Goal: Information Seeking & Learning: Learn about a topic

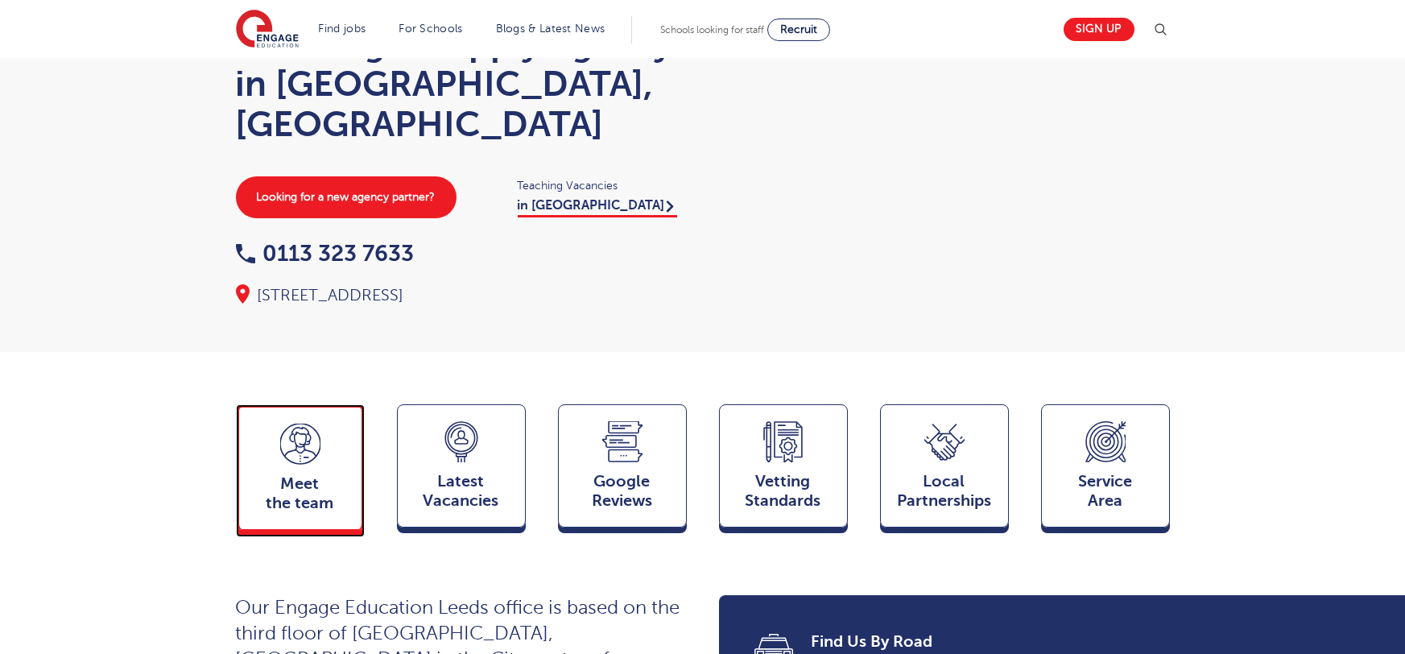
click at [310, 424] on icon at bounding box center [300, 444] width 40 height 41
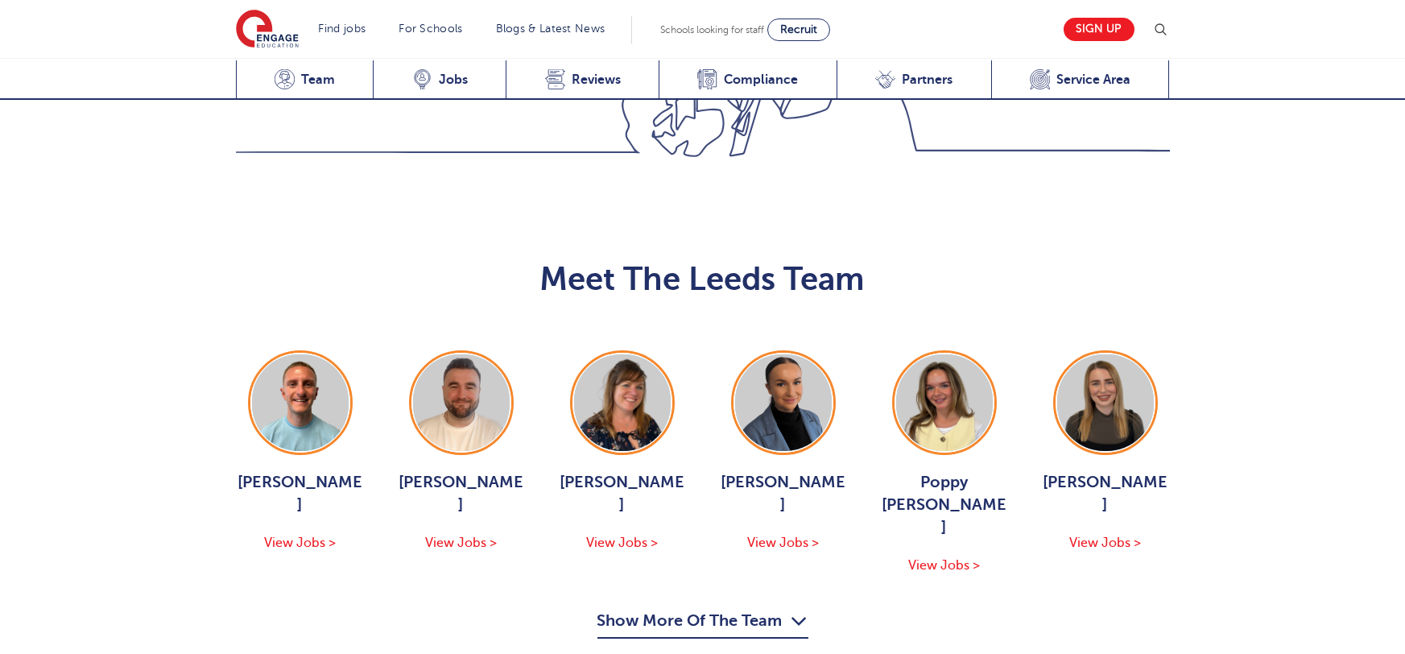
scroll to position [1758, 0]
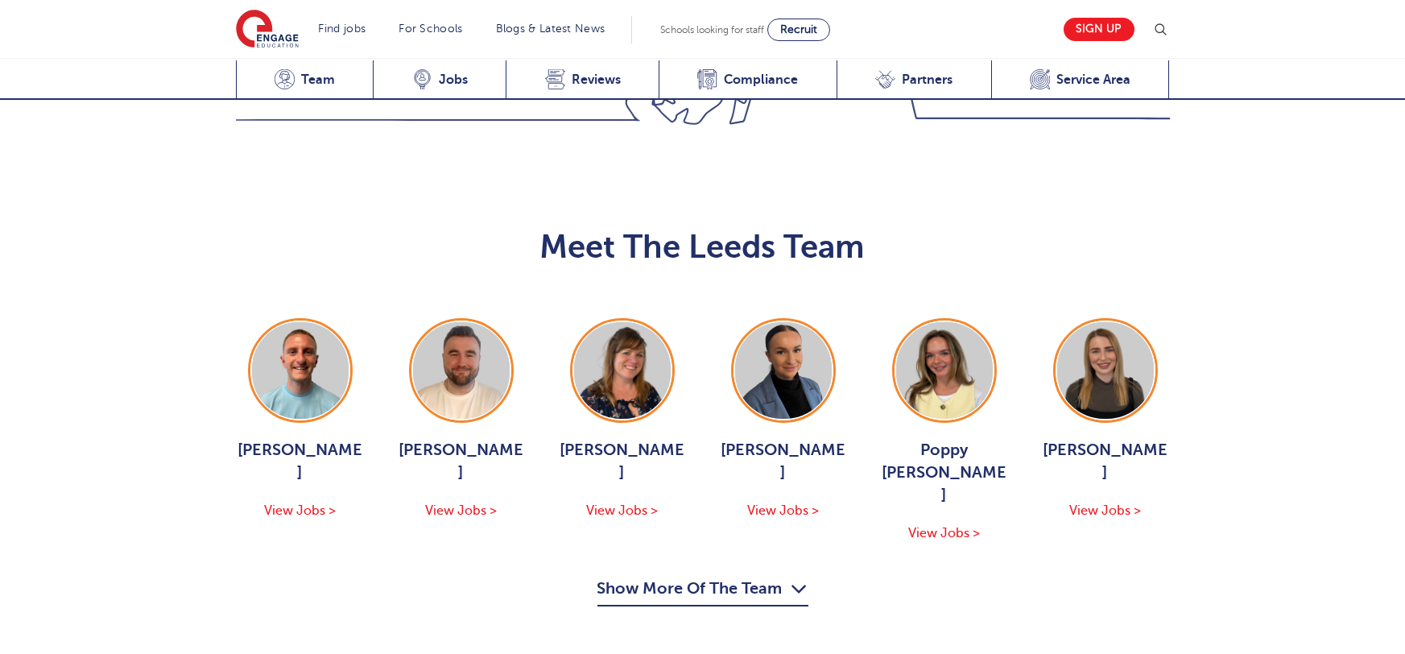
drag, startPoint x: 728, startPoint y: 411, endPoint x: 623, endPoint y: 391, distance: 106.6
click at [726, 576] on button "Show More Of The Team" at bounding box center [702, 591] width 211 height 31
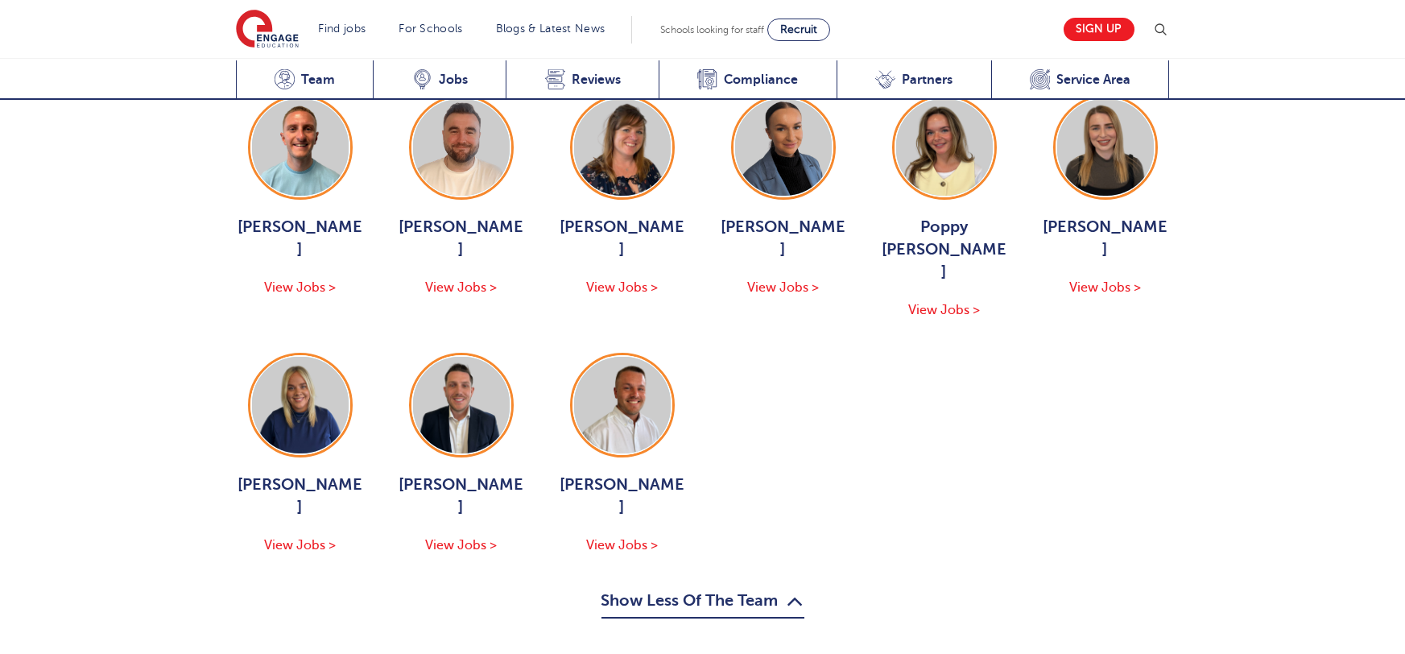
scroll to position [1983, 0]
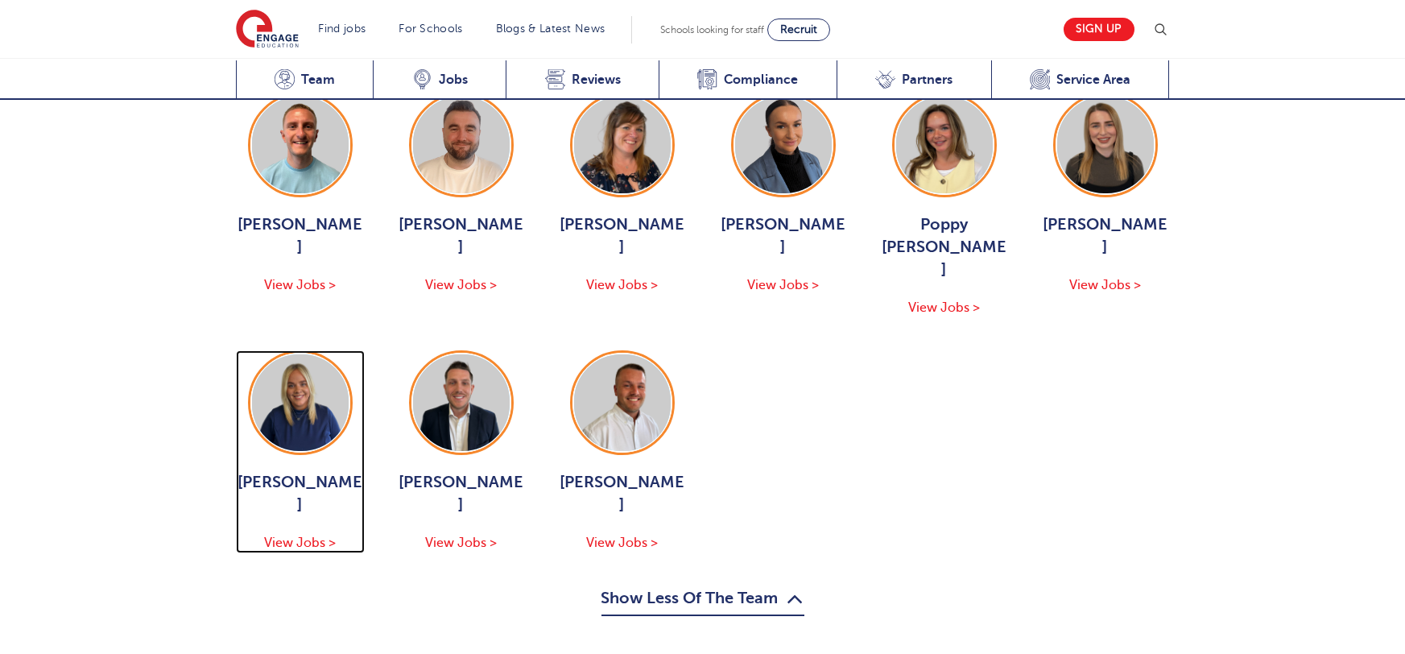
click at [283, 354] on img at bounding box center [300, 402] width 97 height 97
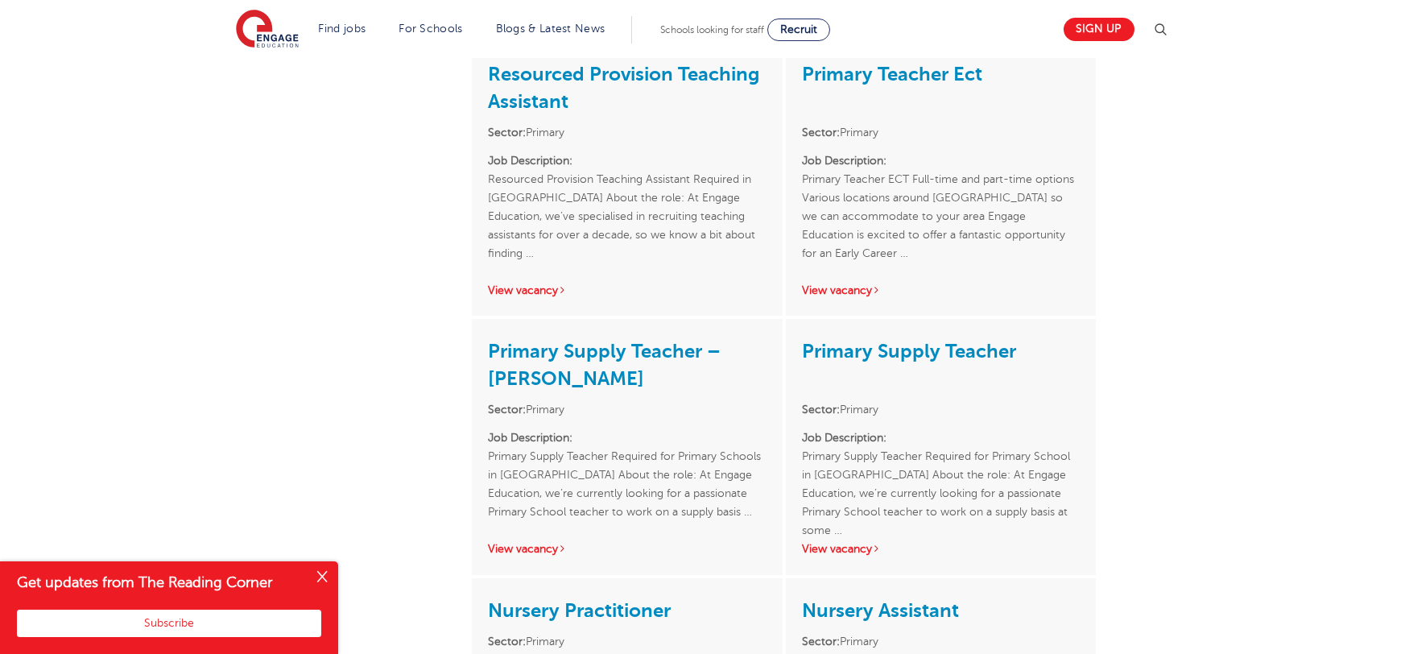
scroll to position [1037, 0]
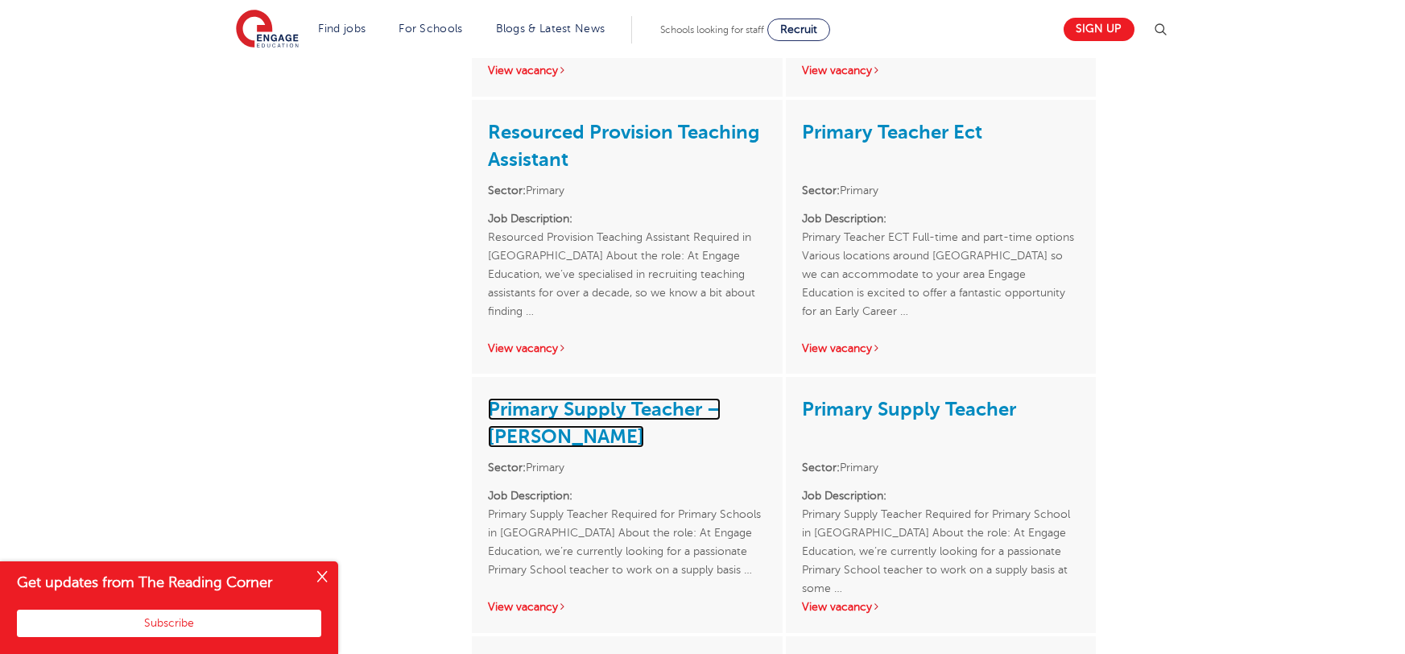
click at [545, 398] on link "Primary Supply Teacher – [PERSON_NAME]" at bounding box center [604, 423] width 233 height 50
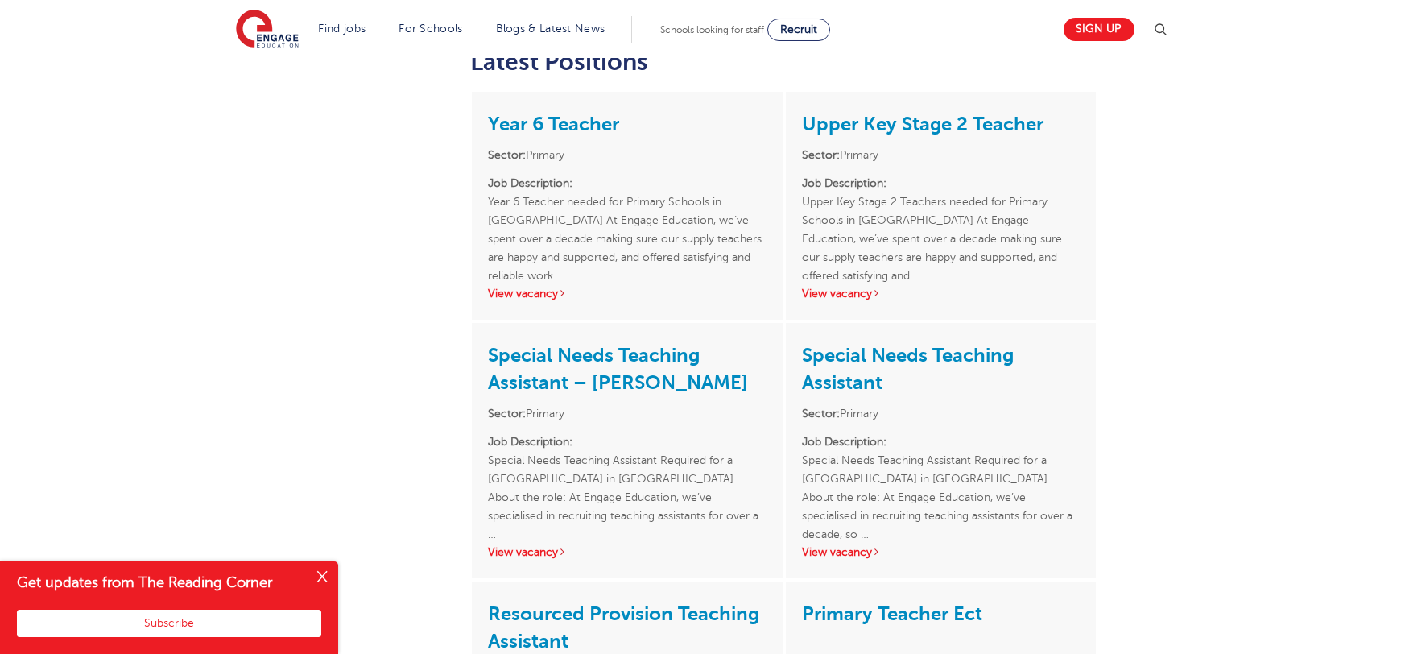
scroll to position [546, 0]
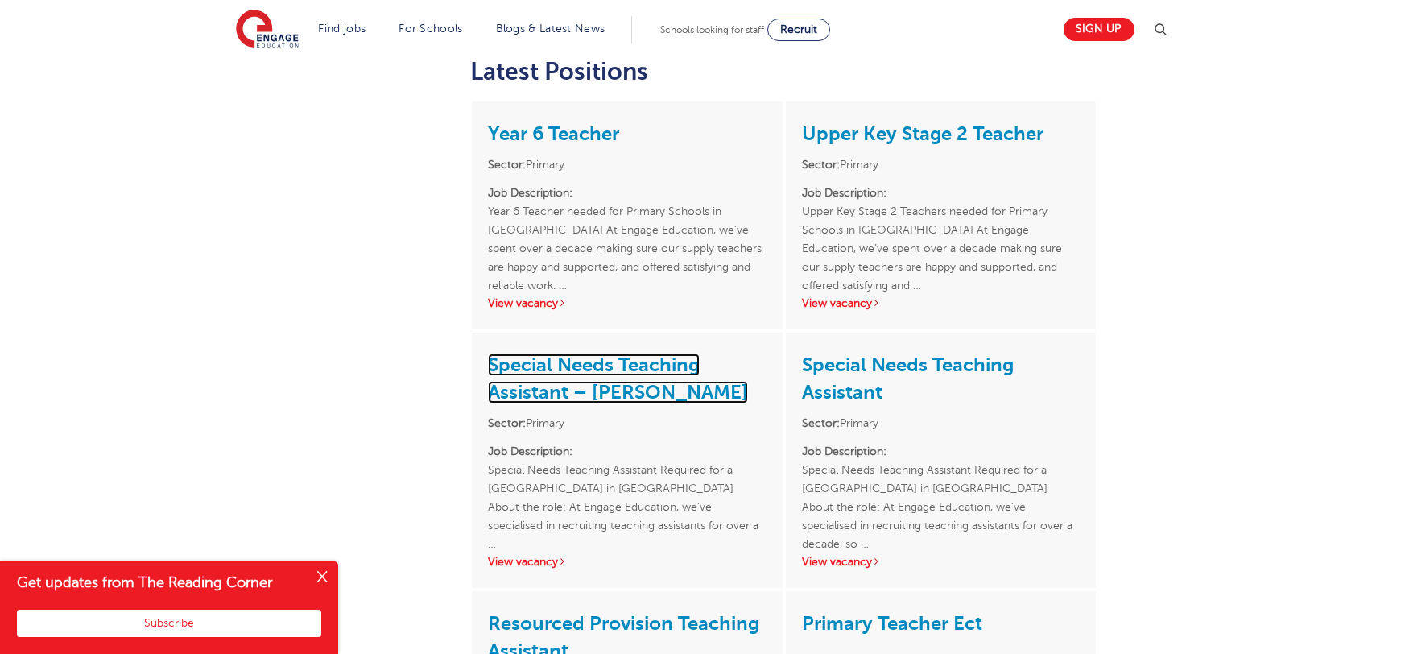
click at [628, 361] on link "Special Needs Teaching Assistant – Wakefield" at bounding box center [618, 378] width 260 height 50
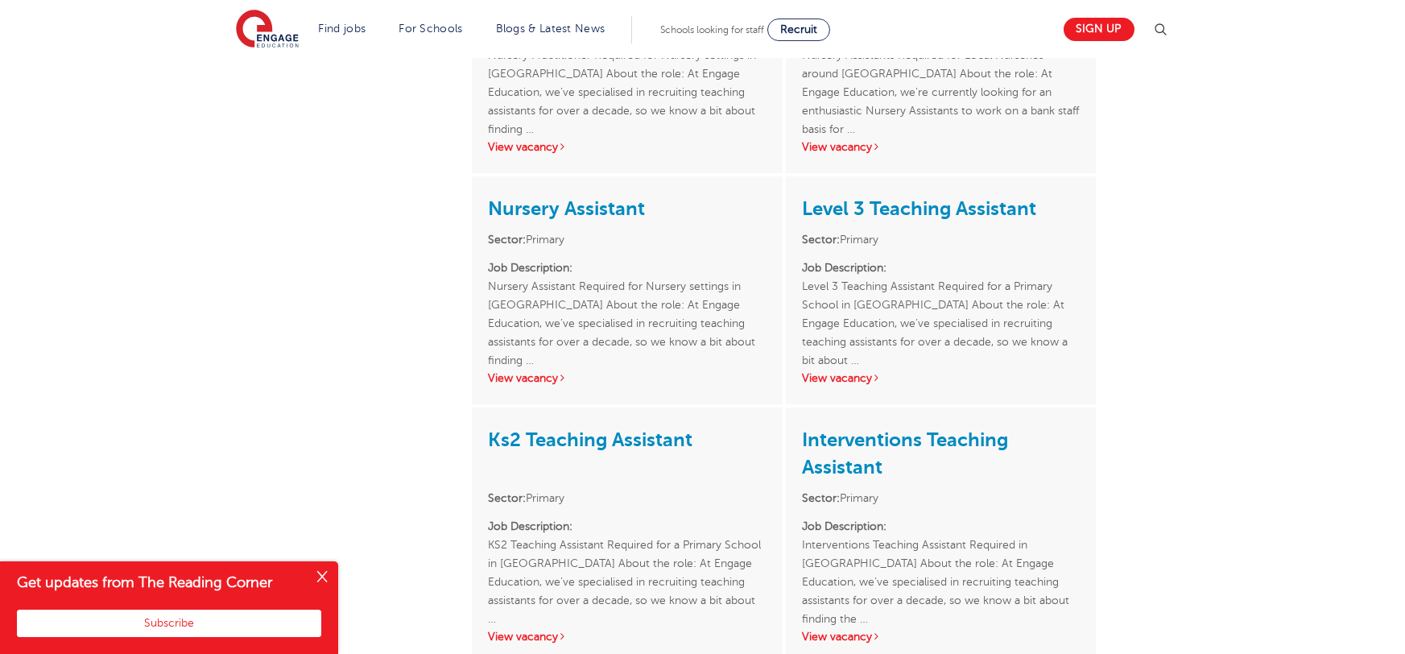
scroll to position [1736, 0]
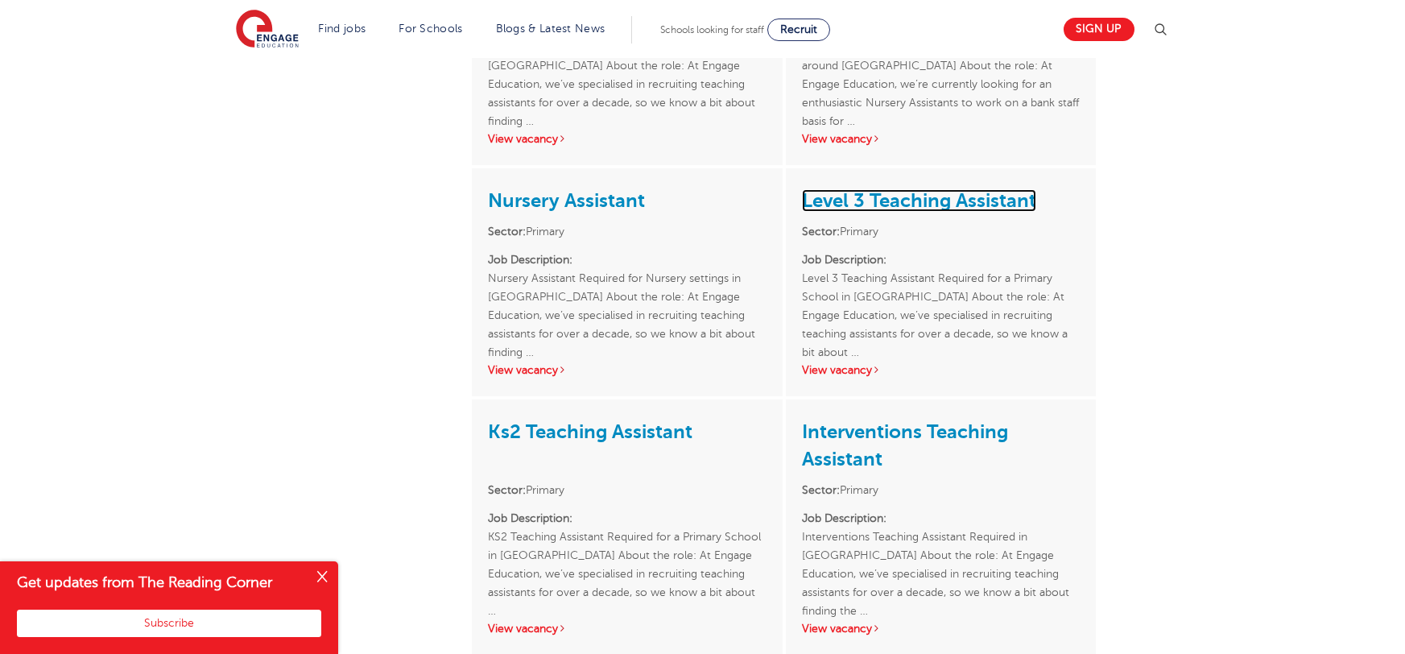
click at [914, 189] on link "Level 3 Teaching Assistant" at bounding box center [919, 200] width 234 height 23
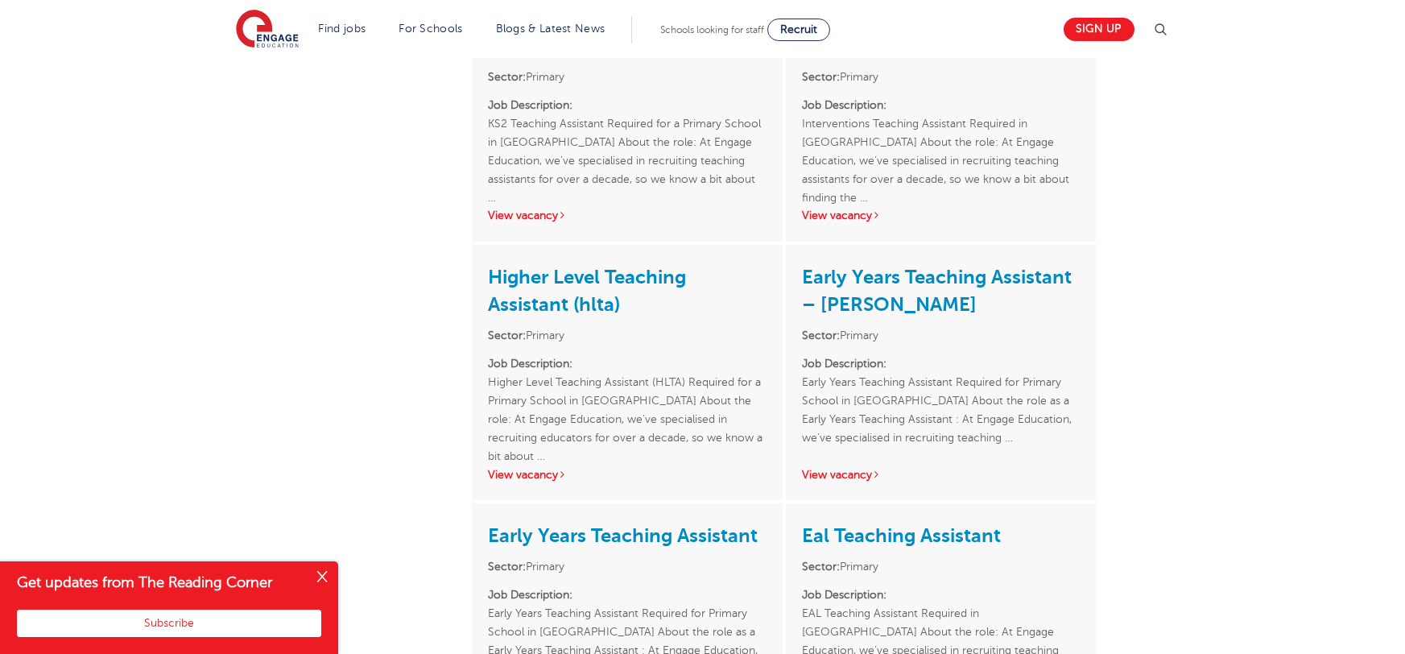
scroll to position [2148, 0]
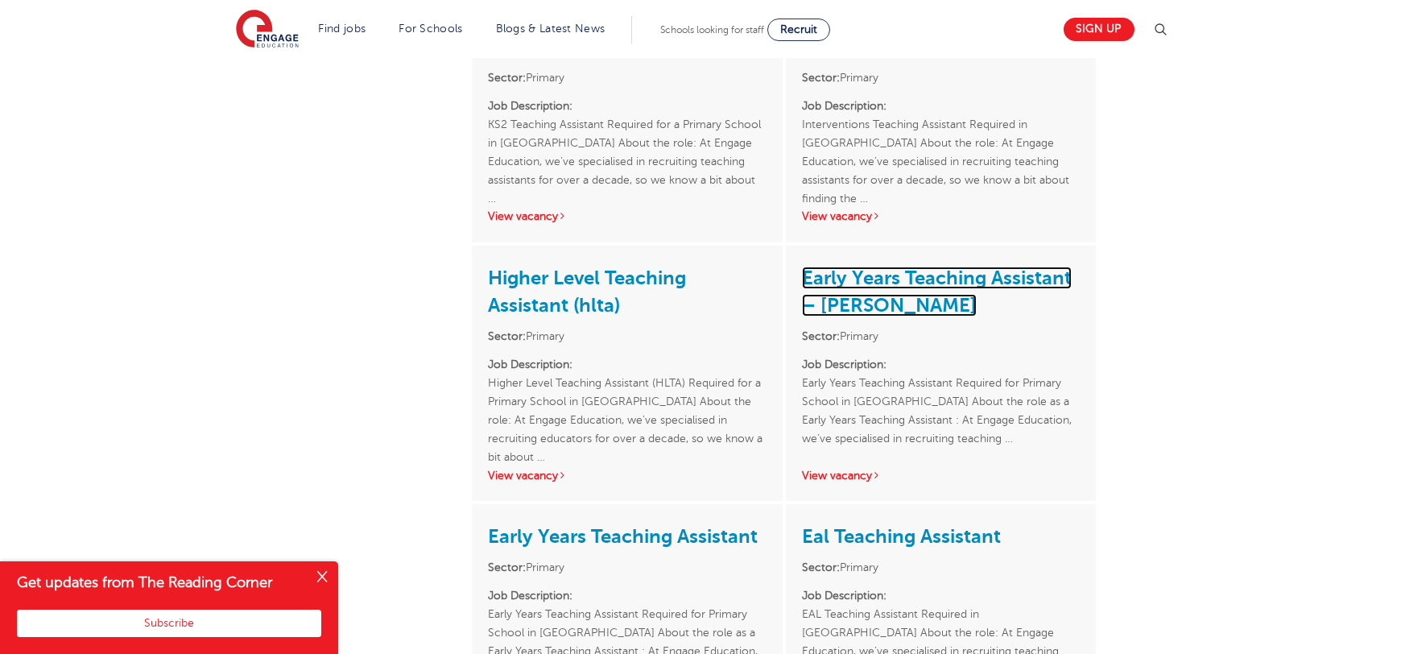
click at [873, 267] on link "Early Years Teaching Assistant – Wakefield" at bounding box center [937, 292] width 270 height 50
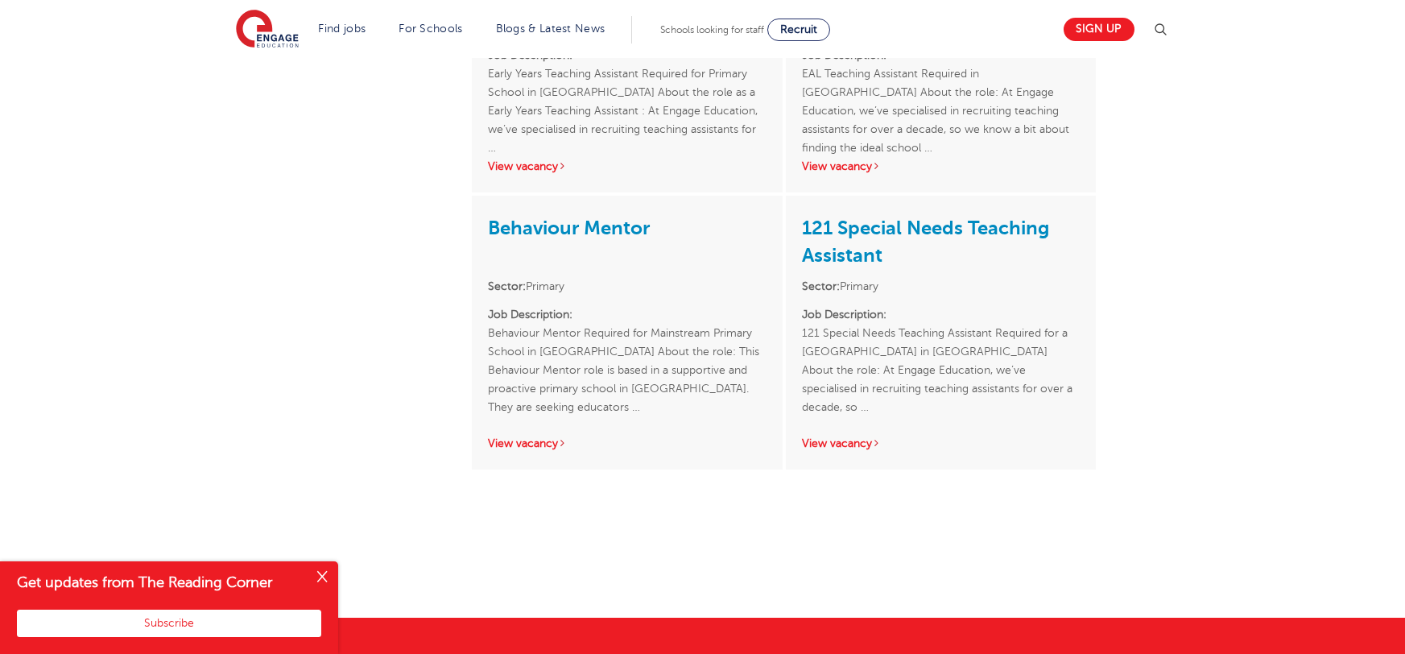
scroll to position [2677, 0]
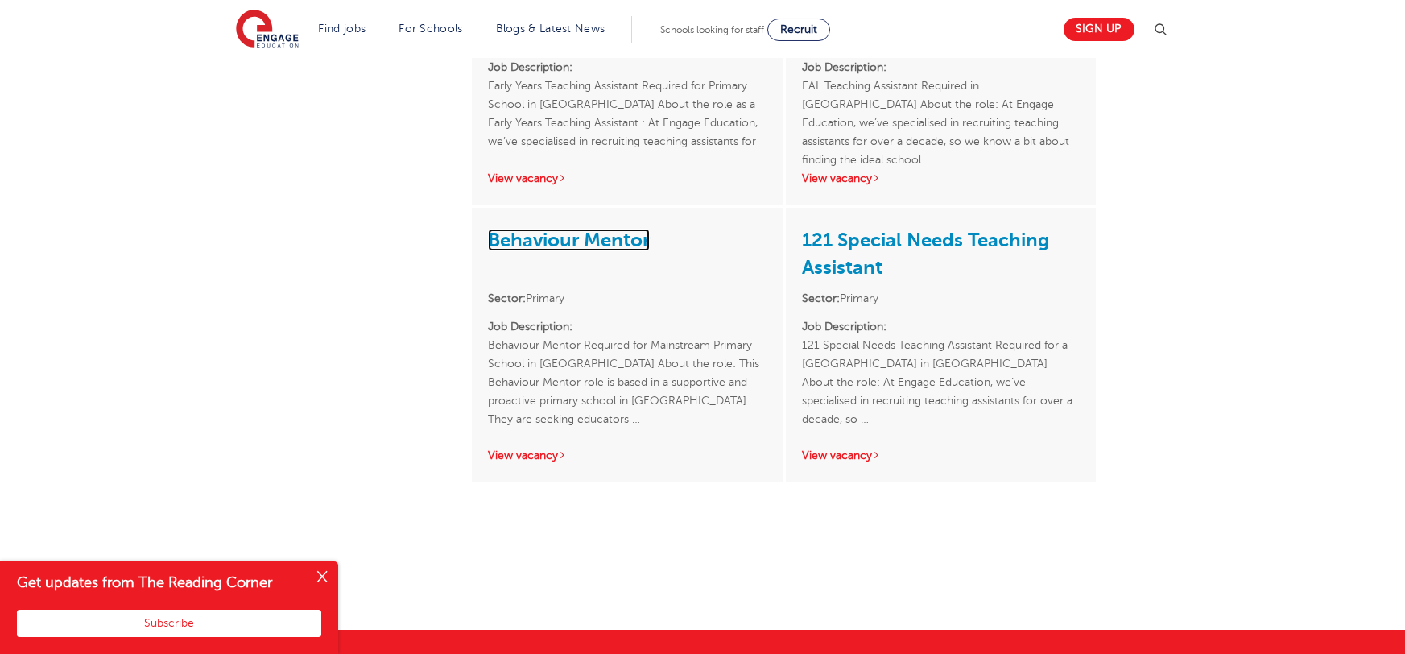
click at [592, 229] on link "Behaviour Mentor" at bounding box center [569, 240] width 162 height 23
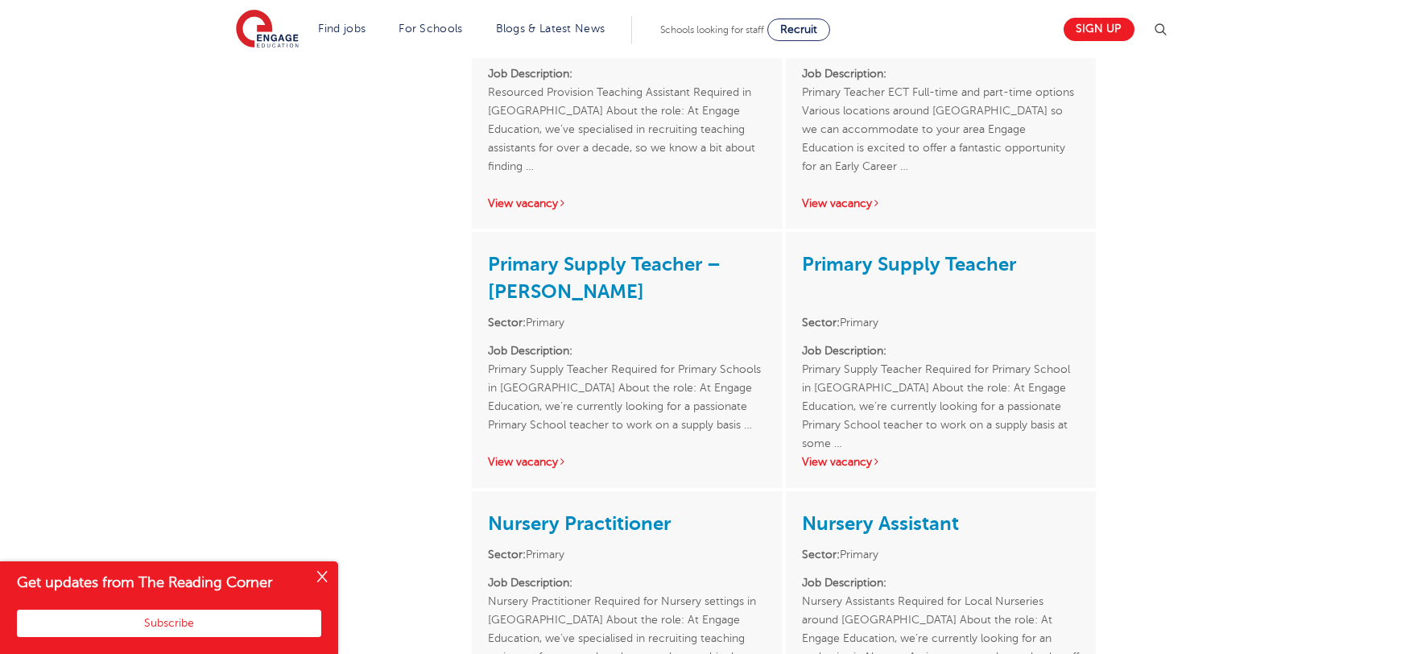
scroll to position [1337, 0]
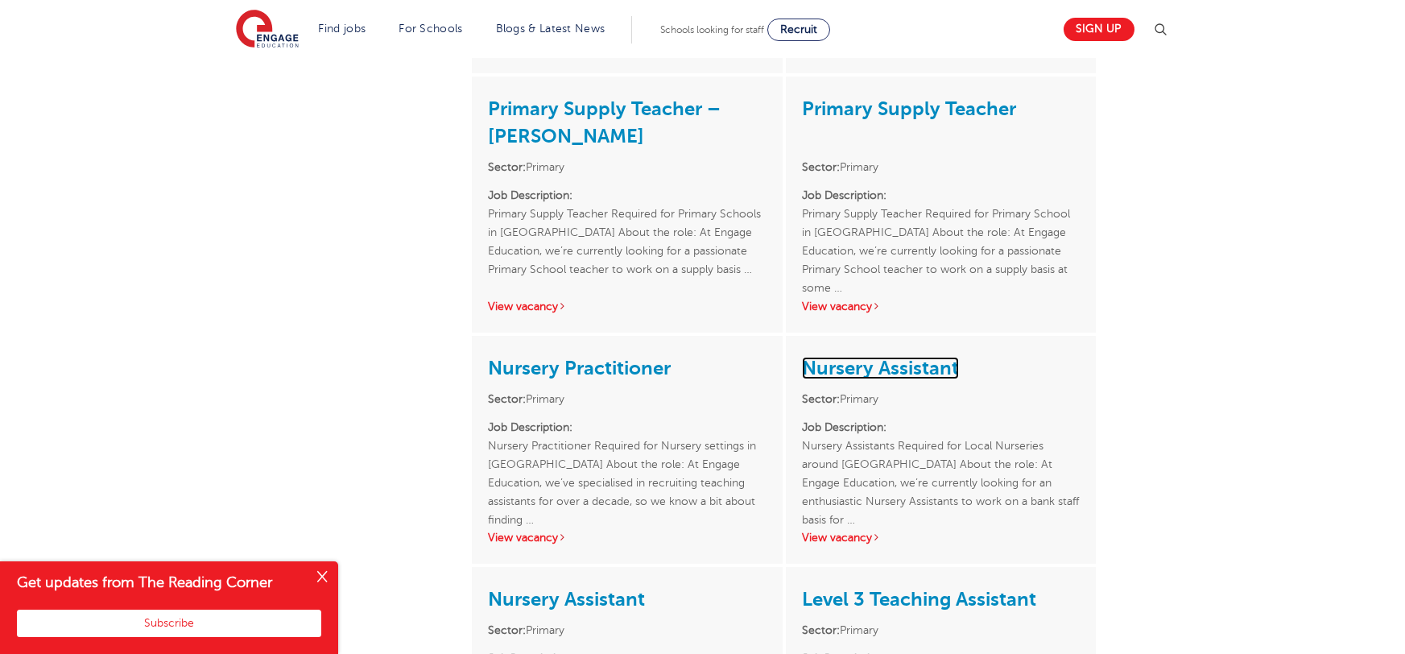
click at [907, 357] on link "Nursery Assistant" at bounding box center [880, 368] width 157 height 23
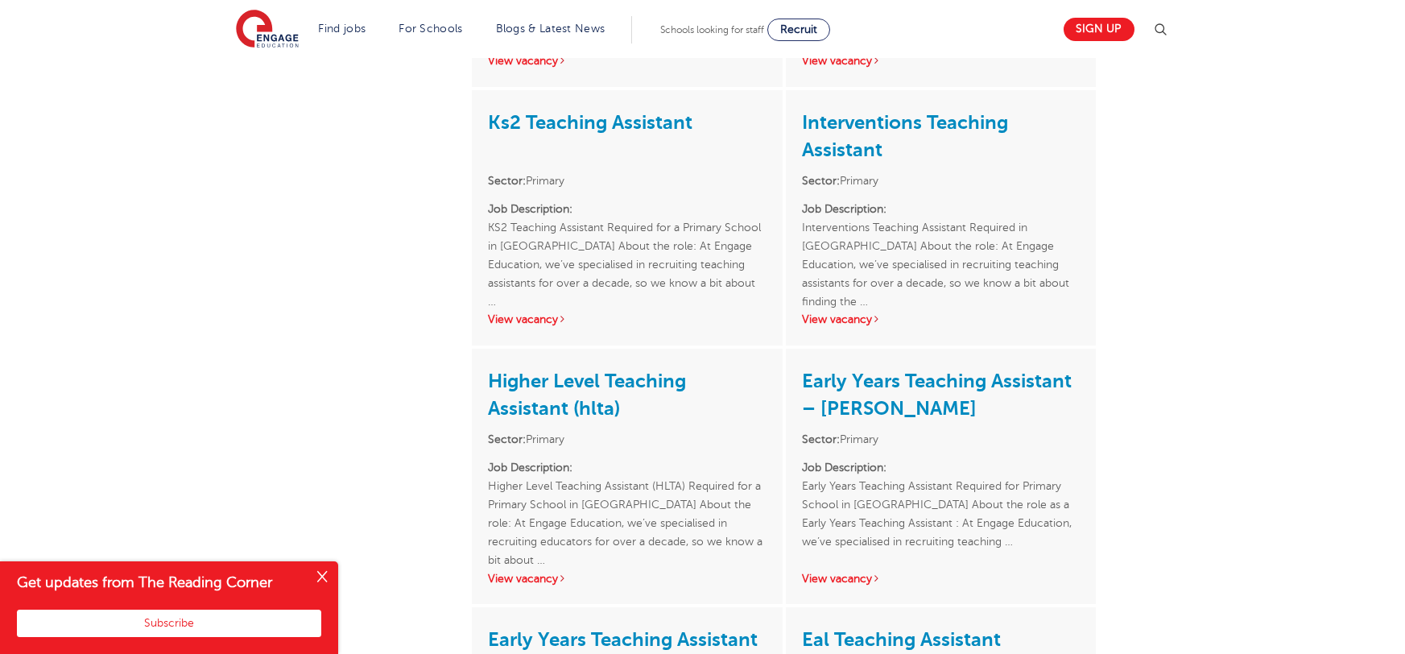
scroll to position [2068, 0]
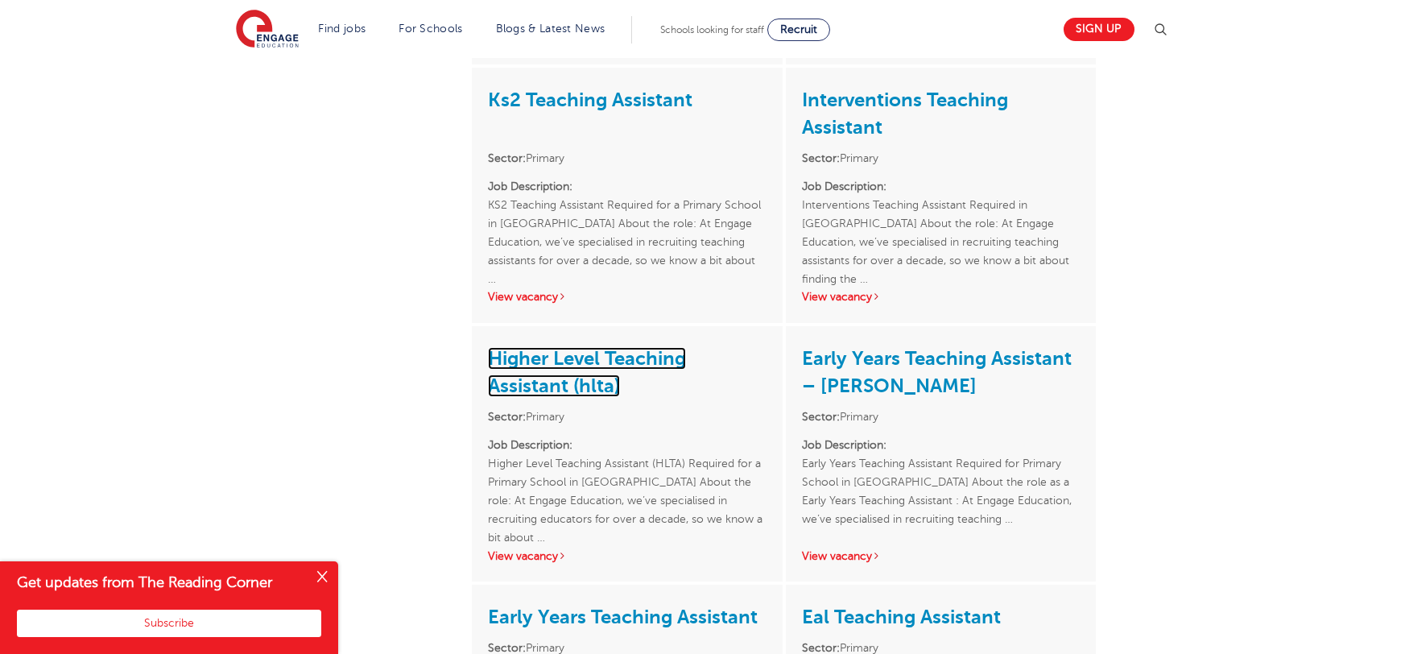
click at [544, 353] on link "Higher Level Teaching Assistant (hlta)" at bounding box center [587, 372] width 198 height 50
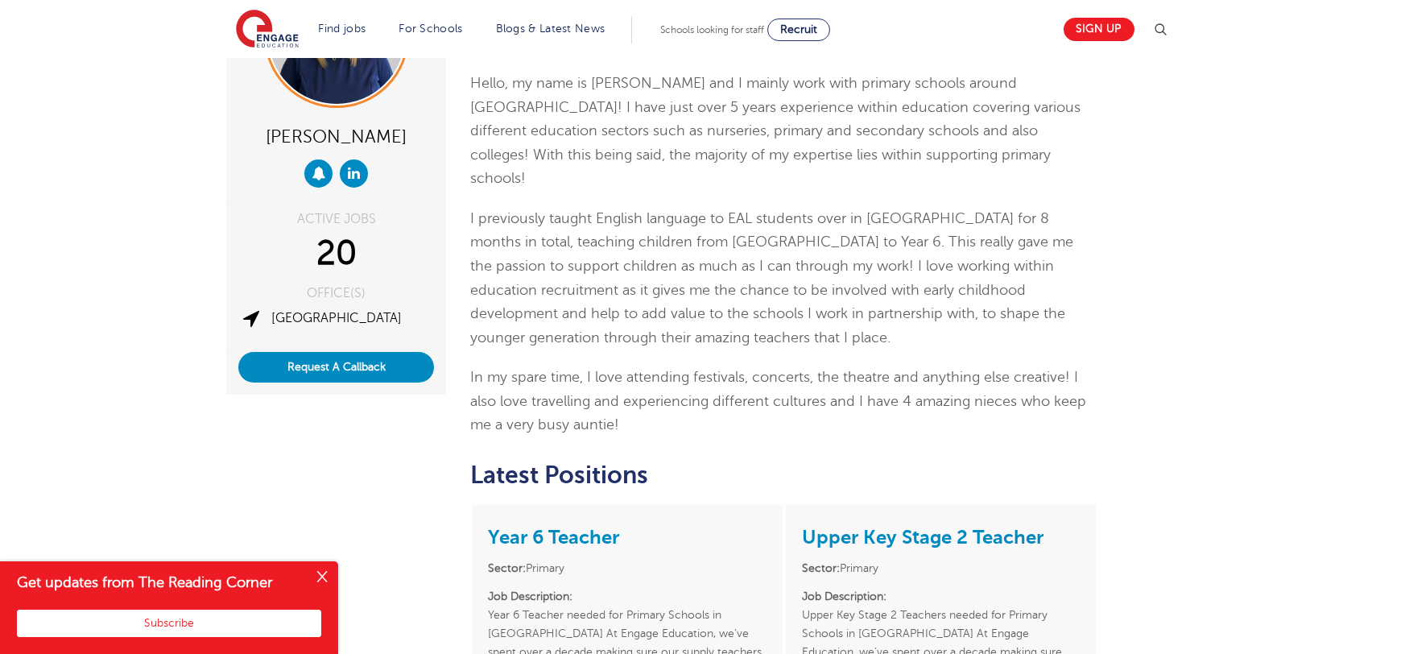
scroll to position [0, 0]
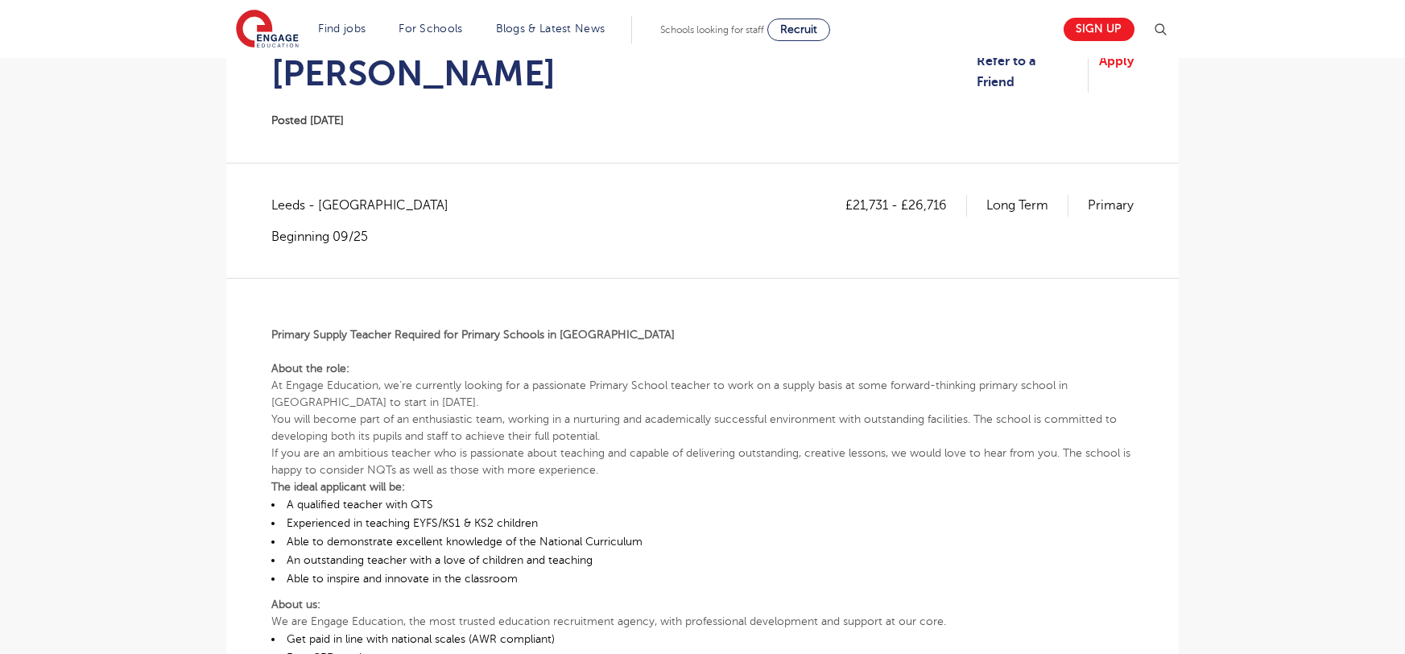
scroll to position [378, 0]
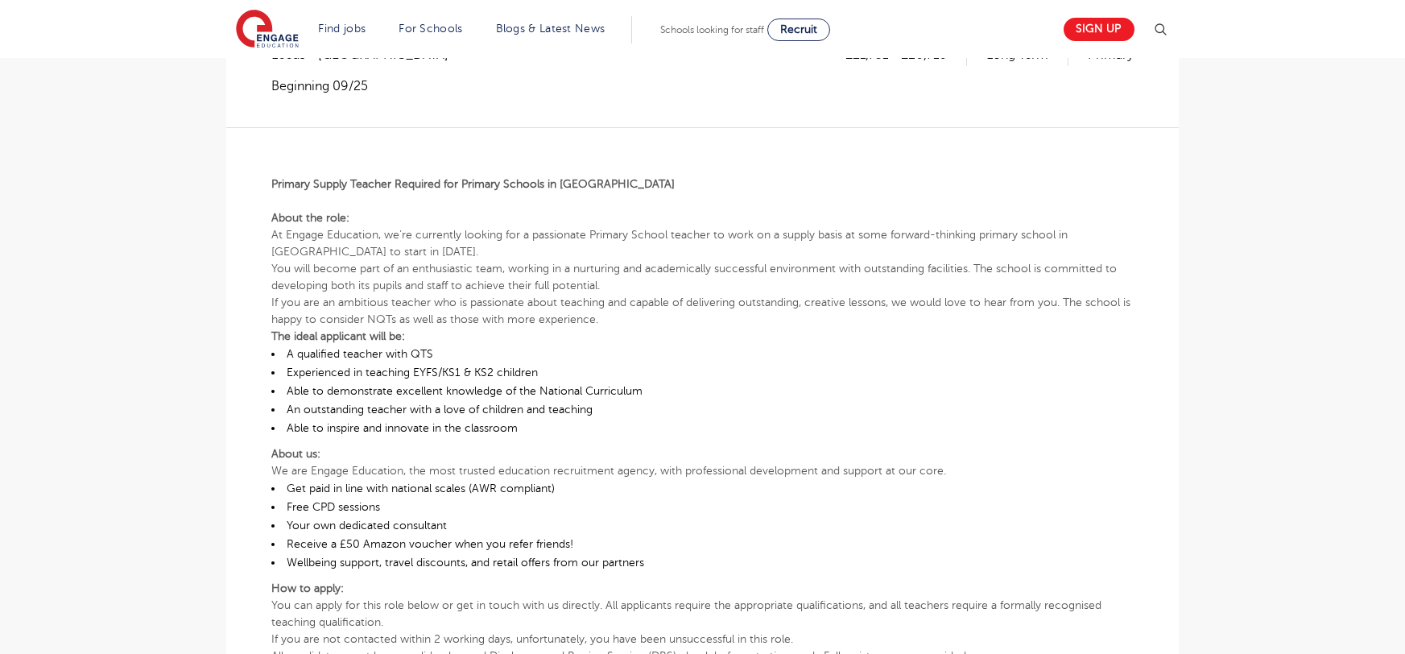
drag, startPoint x: 275, startPoint y: 143, endPoint x: 721, endPoint y: 449, distance: 540.9
click at [723, 453] on div "Primary Supply Teacher Required for Primary Schools in [GEOGRAPHIC_DATA] About …" at bounding box center [702, 412] width 862 height 571
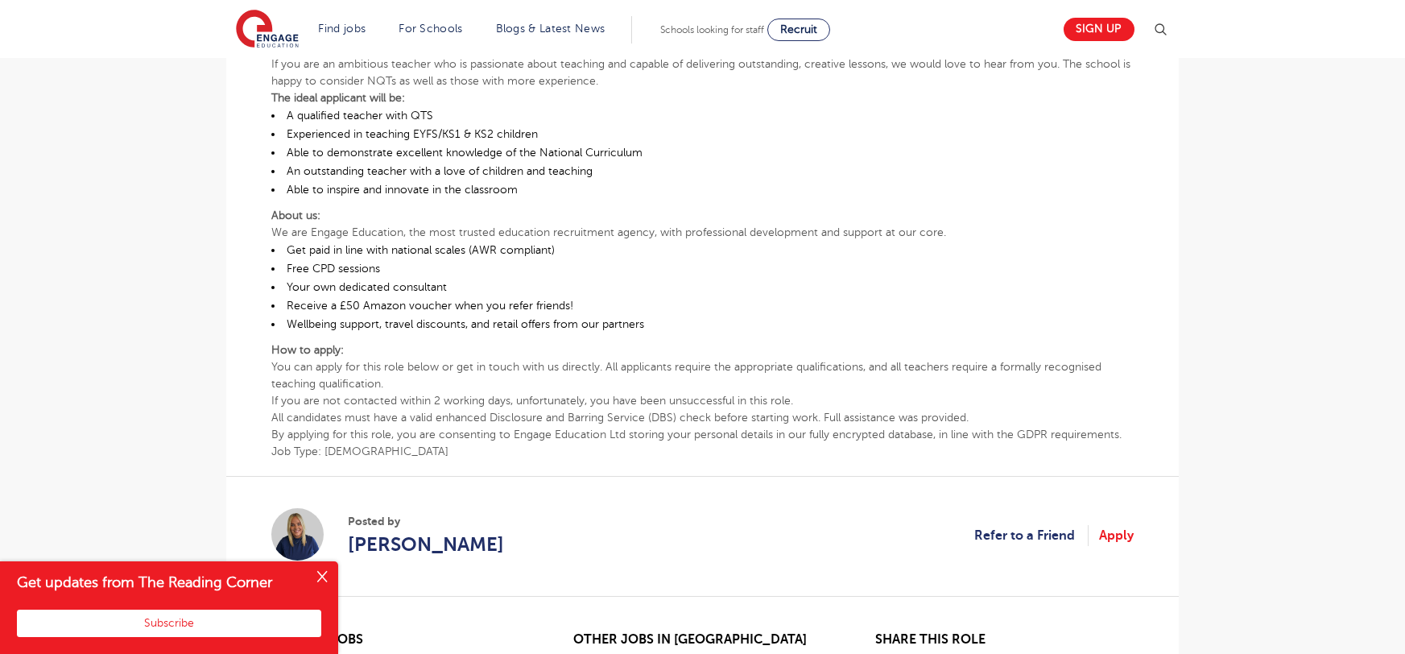
scroll to position [412, 0]
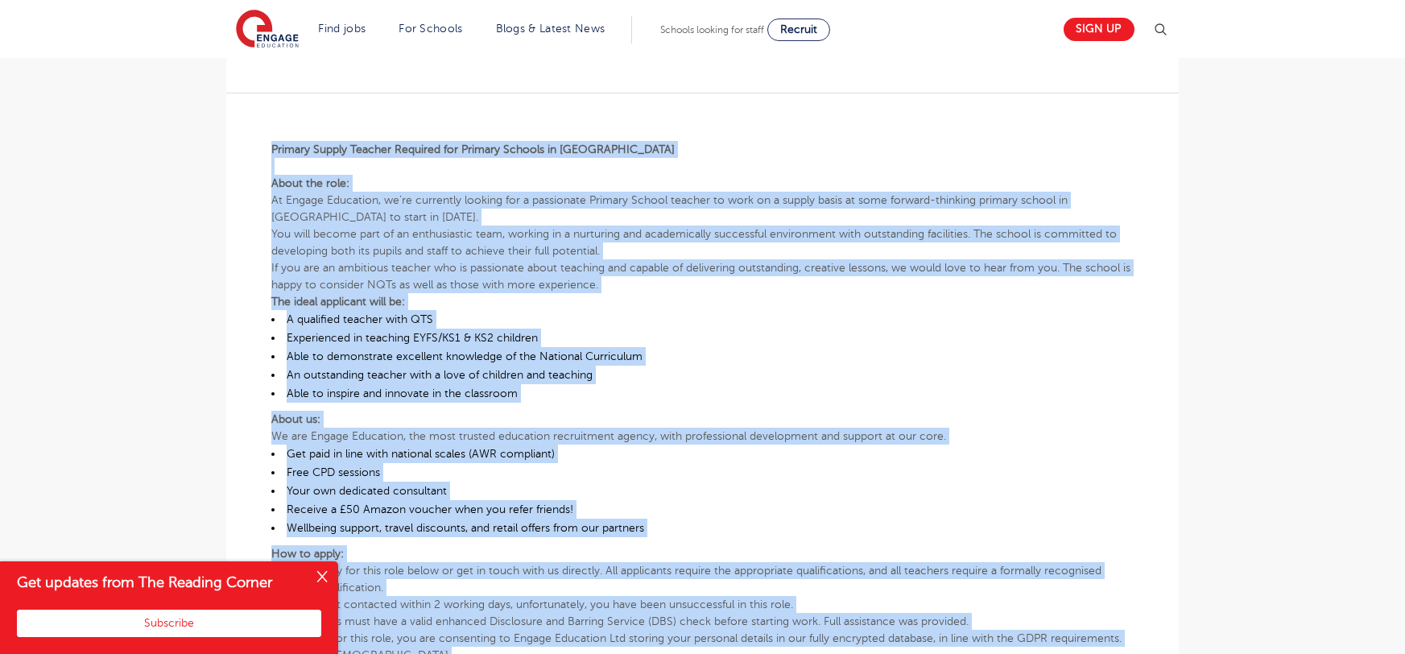
drag, startPoint x: 272, startPoint y: 141, endPoint x: 985, endPoint y: 630, distance: 864.6
click at [985, 630] on div "£21,731 - £26,716 Long Term Primary [GEOGRAPHIC_DATA] - [GEOGRAPHIC_DATA] Begin…" at bounding box center [702, 410] width 927 height 801
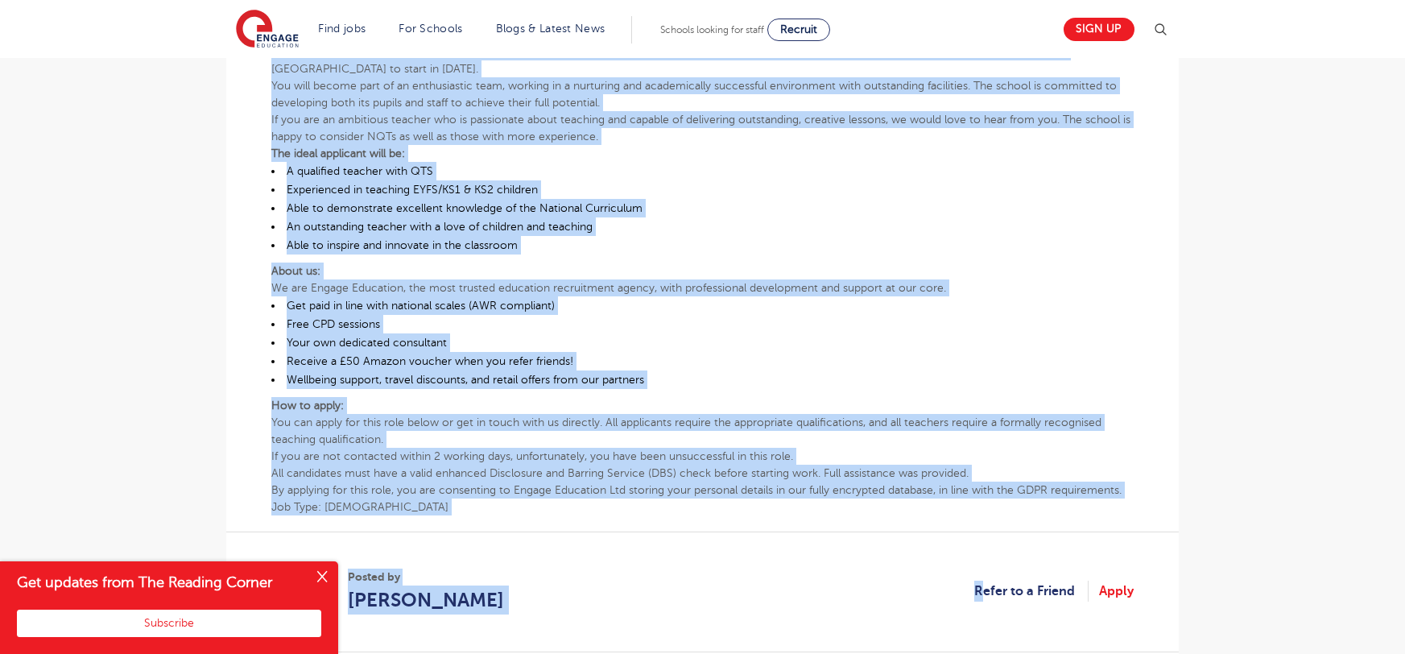
scroll to position [572, 0]
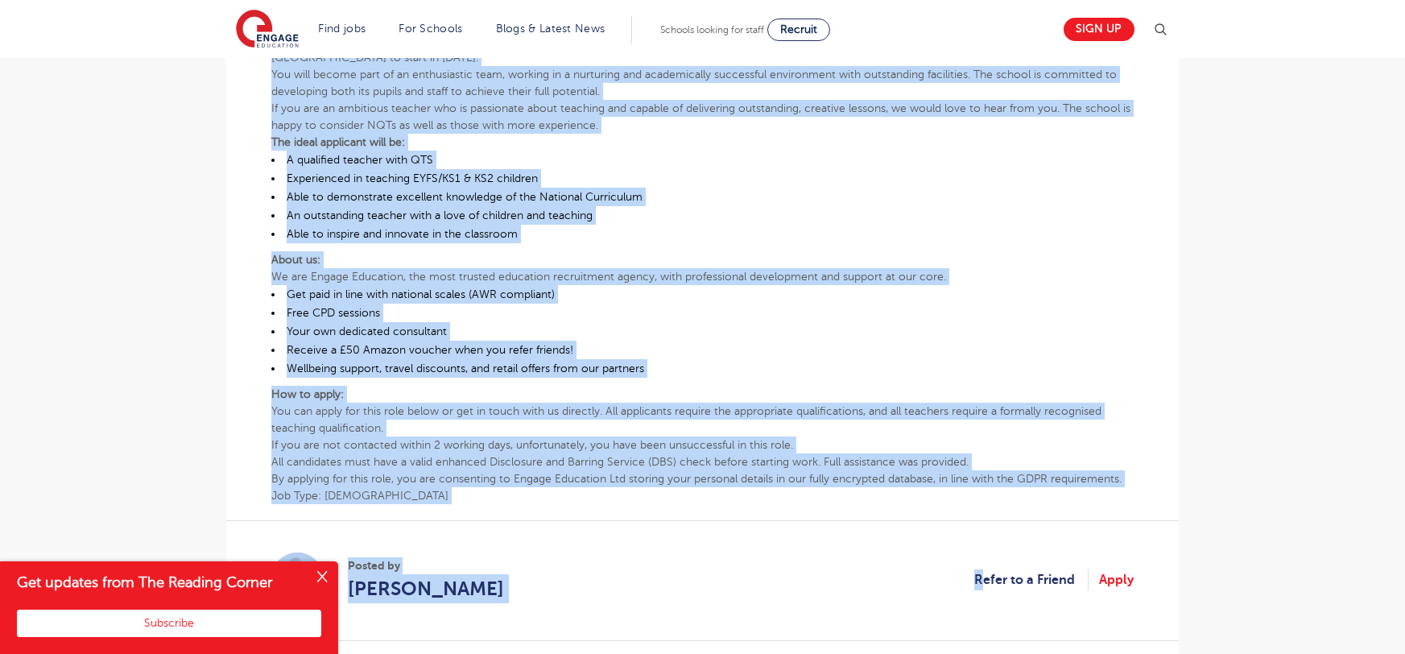
click at [433, 463] on div "£21,731 - £26,716 Long Term Primary Leeds - Leeds Beginning 09/25 Primary Suppl…" at bounding box center [702, 250] width 927 height 801
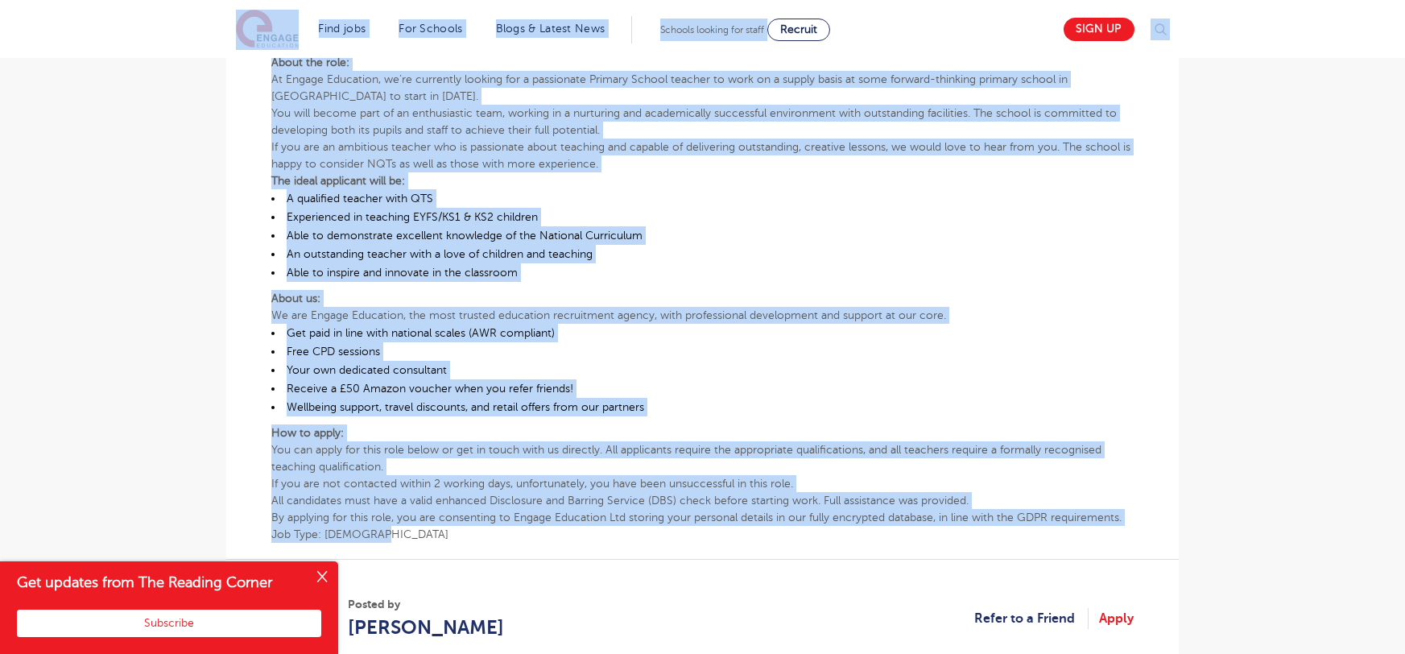
scroll to position [343, 0]
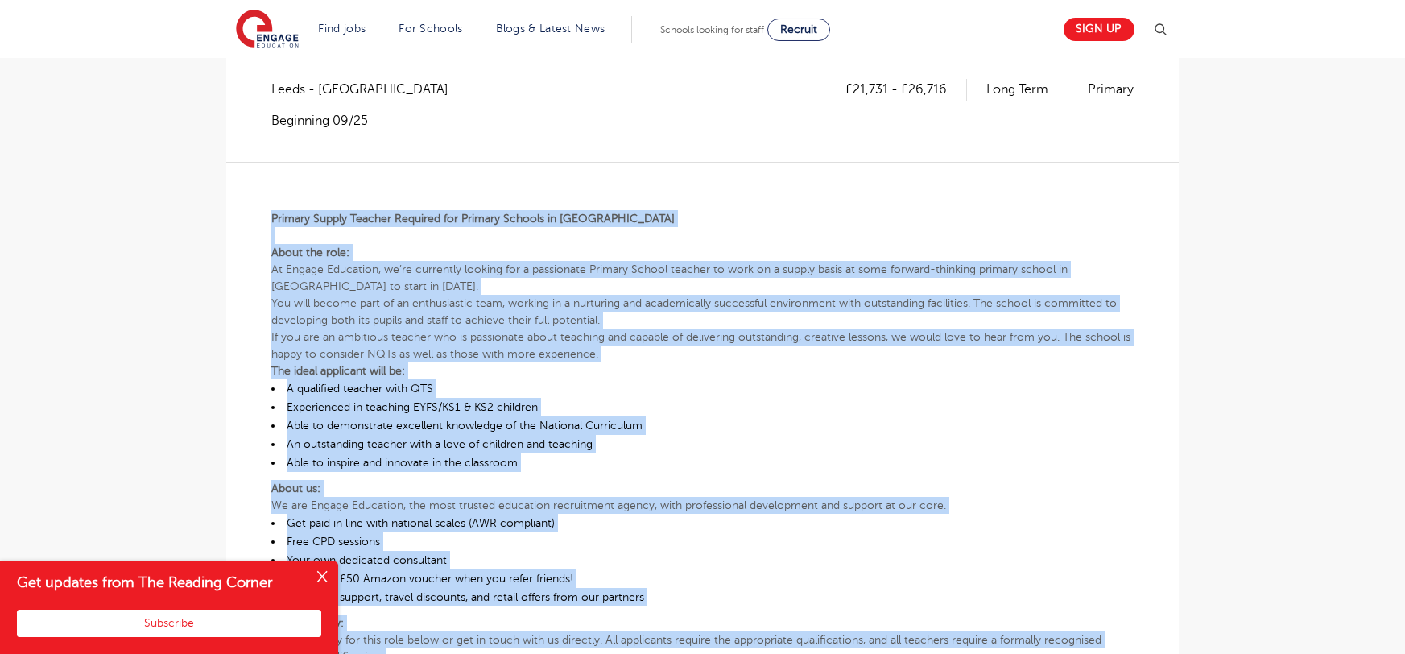
drag, startPoint x: 370, startPoint y: 454, endPoint x: 272, endPoint y: 183, distance: 288.3
click at [272, 183] on div "Primary Supply Teacher Required for Primary Schools in North Wakefield About th…" at bounding box center [702, 447] width 862 height 571
copy div "Primary Supply Teacher Required for Primary Schools in North Wakefield About th…"
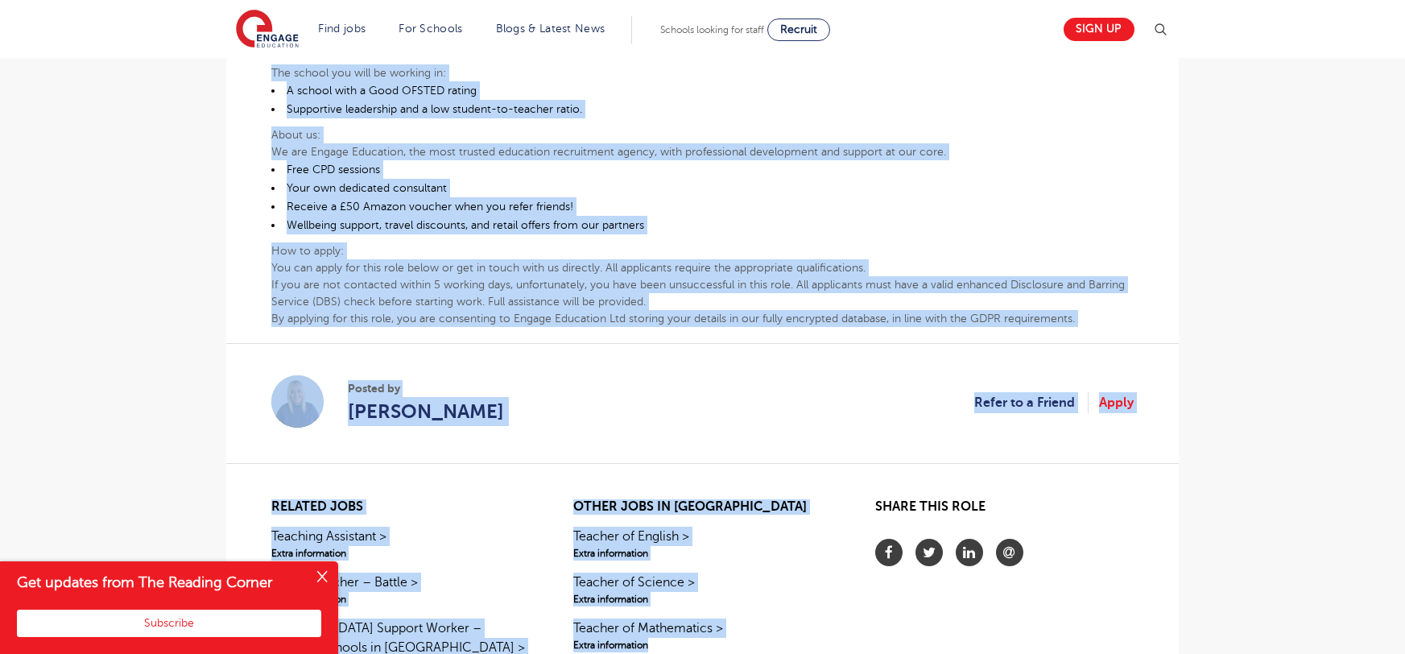
scroll to position [1236, 0]
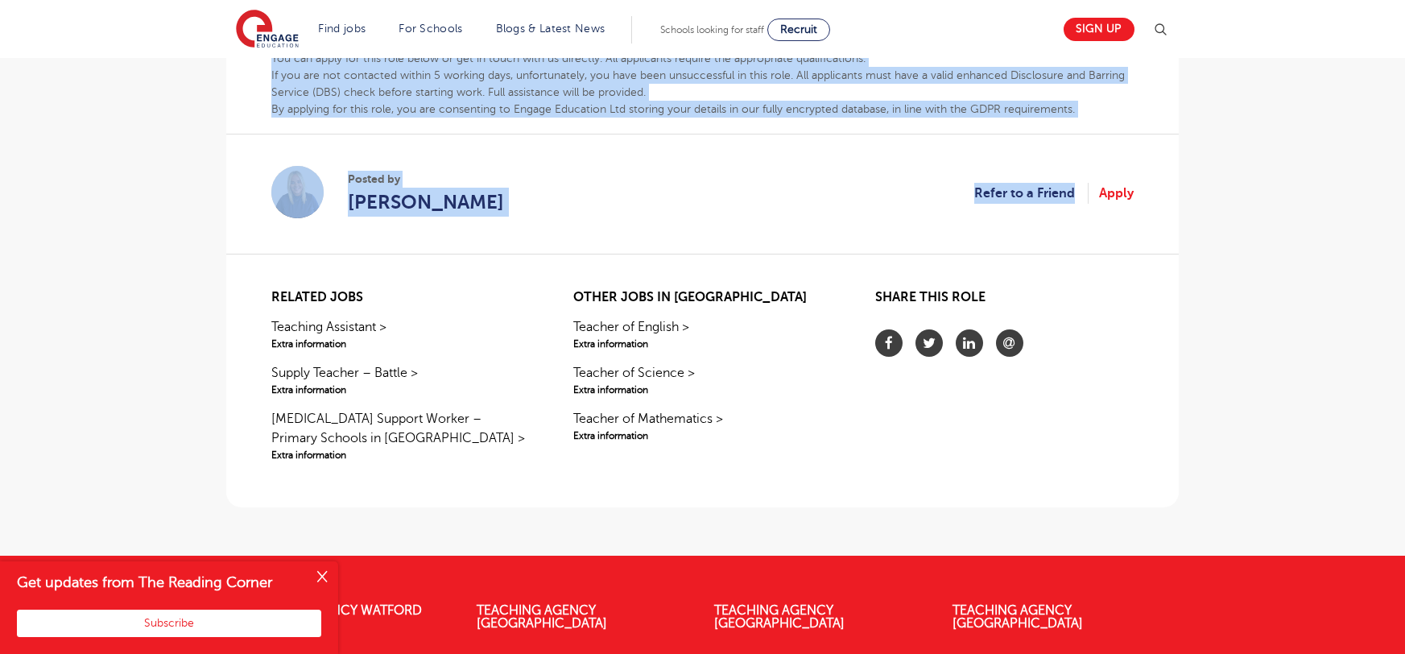
drag, startPoint x: 272, startPoint y: 266, endPoint x: 1081, endPoint y: 118, distance: 821.8
click at [1042, 114] on p "By applying for this role, you are consenting to Engage Education Ltd storing y…" at bounding box center [702, 109] width 862 height 17
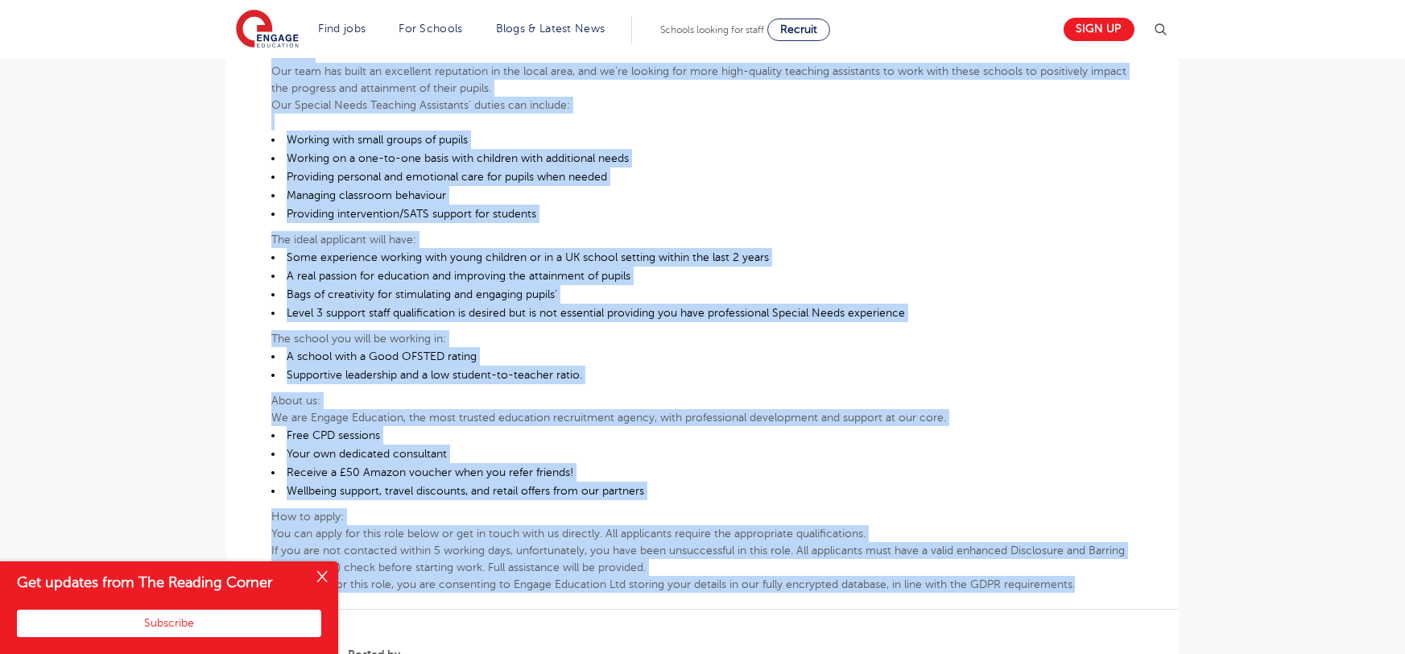
scroll to position [161, 0]
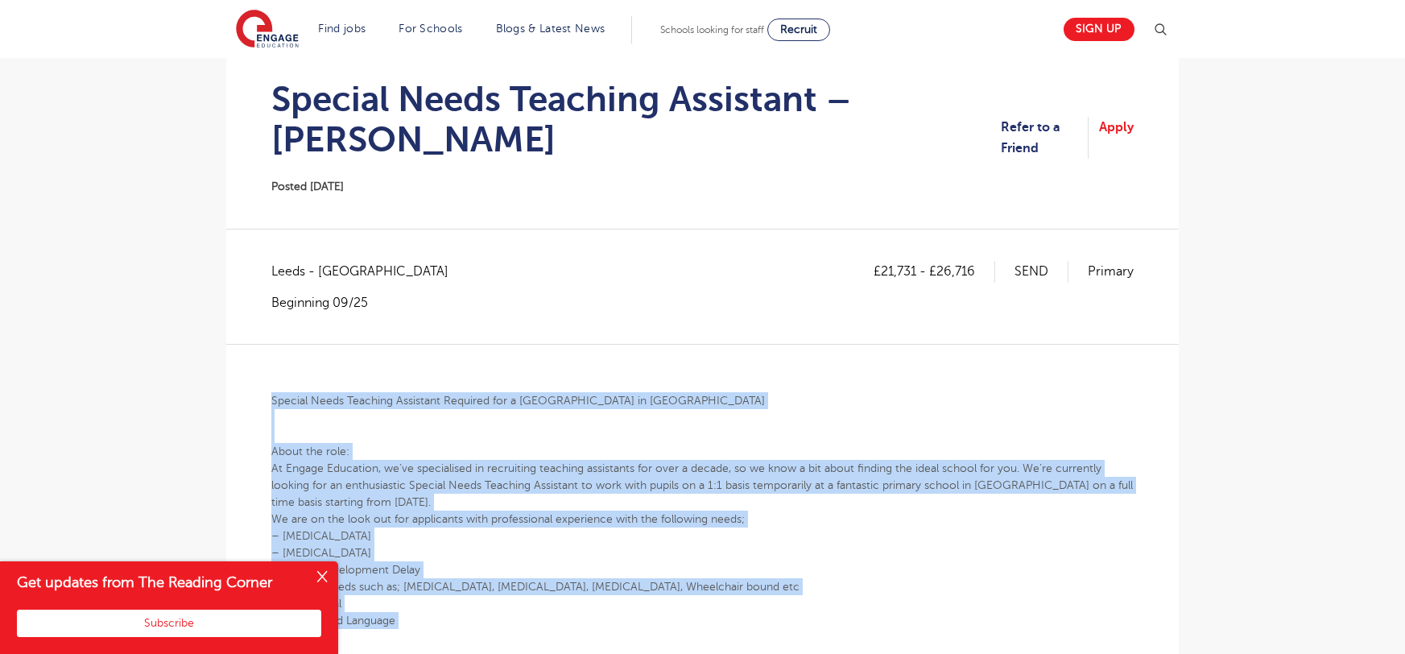
drag, startPoint x: 1078, startPoint y: 246, endPoint x: 272, endPoint y: 397, distance: 820.0
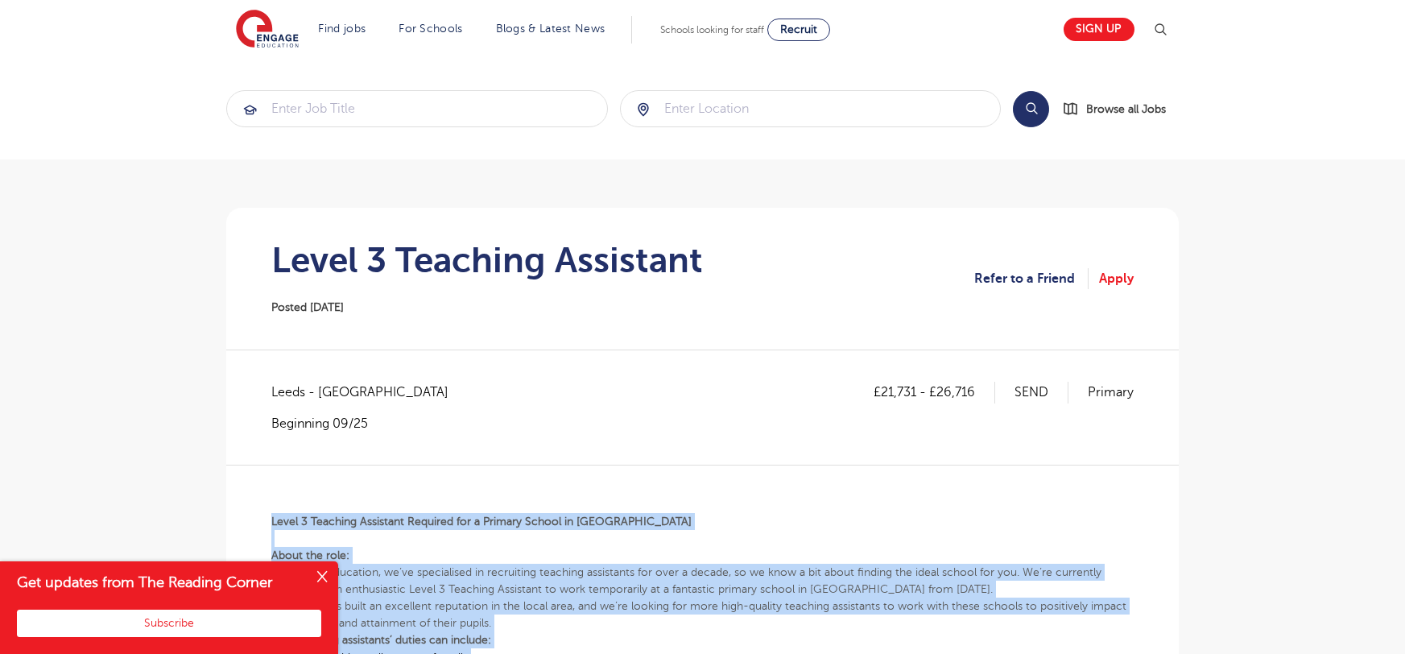
drag, startPoint x: 1086, startPoint y: 408, endPoint x: 273, endPoint y: 513, distance: 820.0
copy div "Lorem 3 Ipsumdol Sitametco Adipisci eli s Doeiusm Tempor in Utlab Etdol mag ali…"
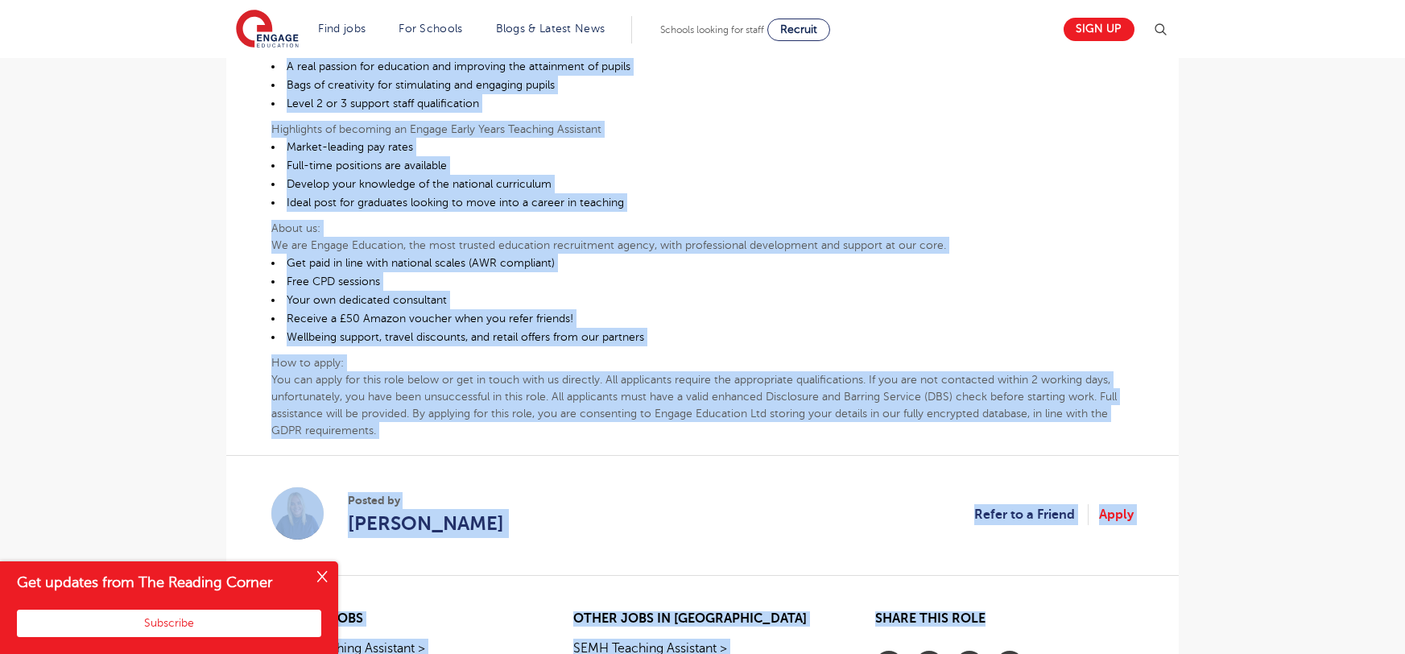
scroll to position [866, 0]
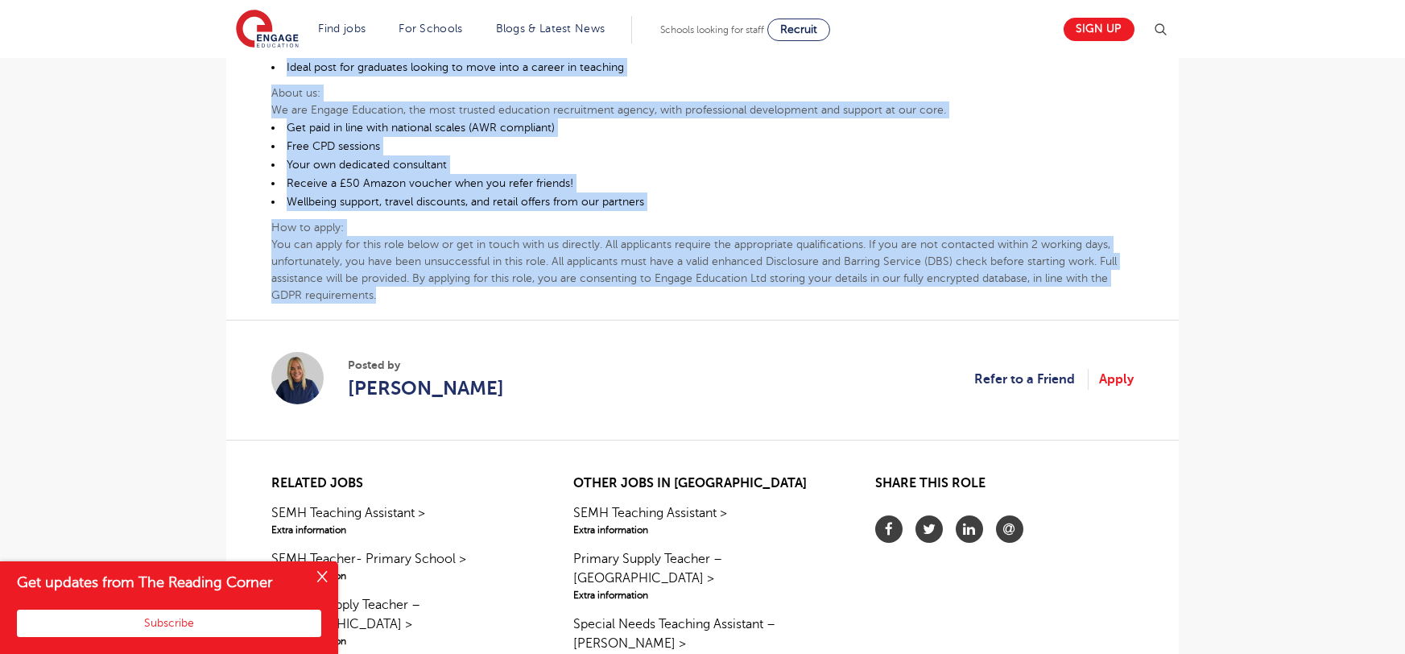
drag, startPoint x: 271, startPoint y: 225, endPoint x: 1067, endPoint y: 242, distance: 796.5
copy div "Early Years Teaching Assistant Required for Primary School in North Wakefield A…"
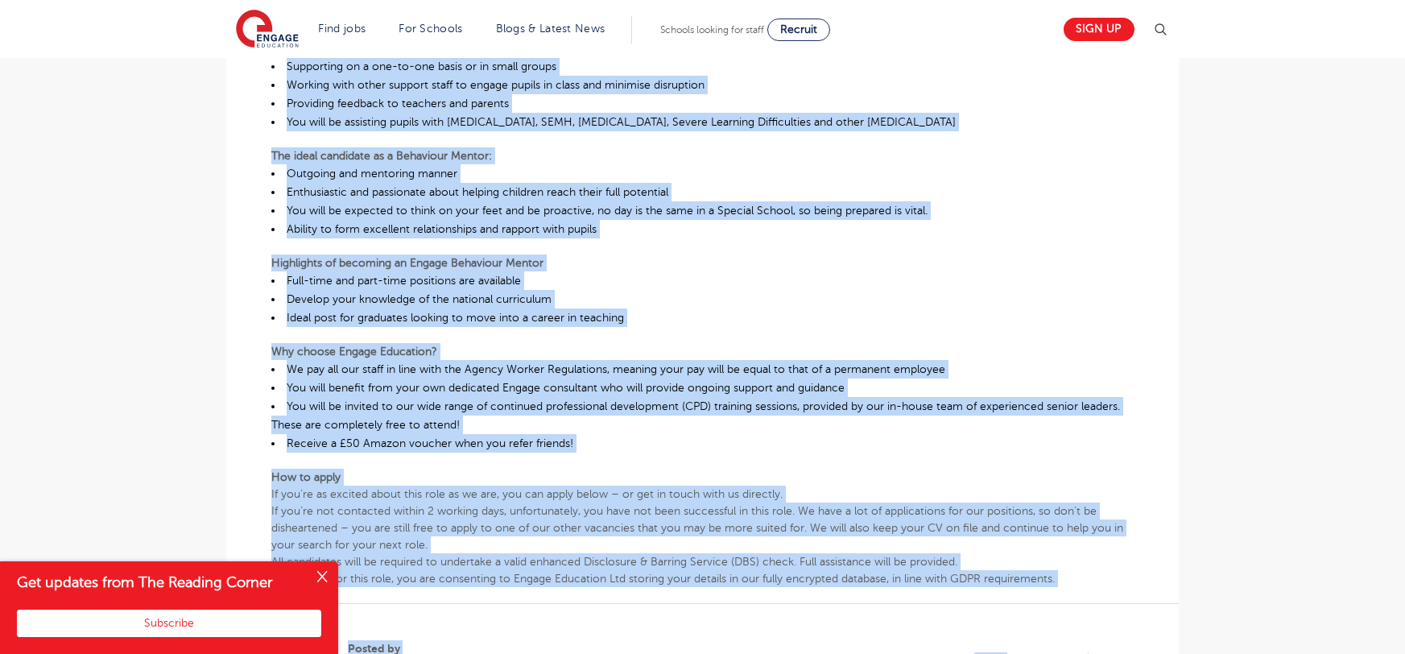
scroll to position [740, 0]
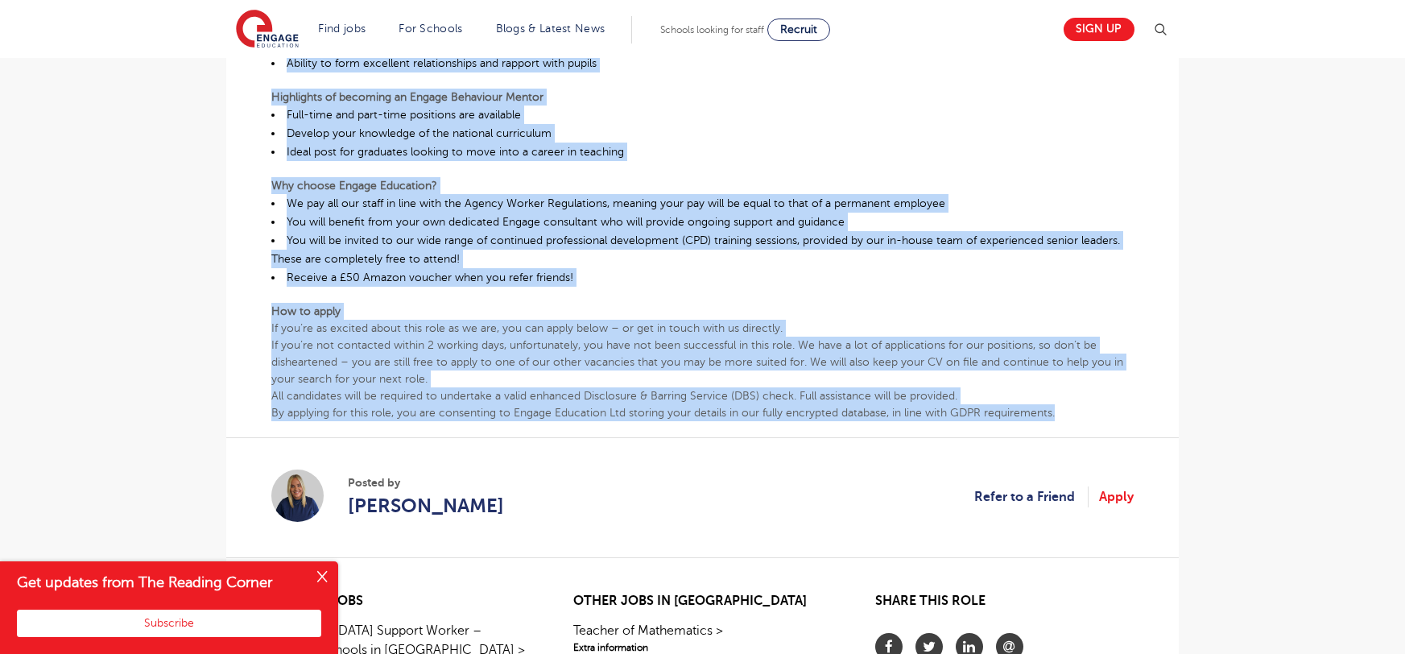
drag, startPoint x: 273, startPoint y: 182, endPoint x: 1060, endPoint y: 411, distance: 820.3
click at [1060, 411] on div "Behaviour Mentor Required for Mainstream Primary School in Leeds About the role…" at bounding box center [702, 73] width 862 height 697
copy div "Behaviour Mentor Required for Mainstream Primary School in Leeds About the role…"
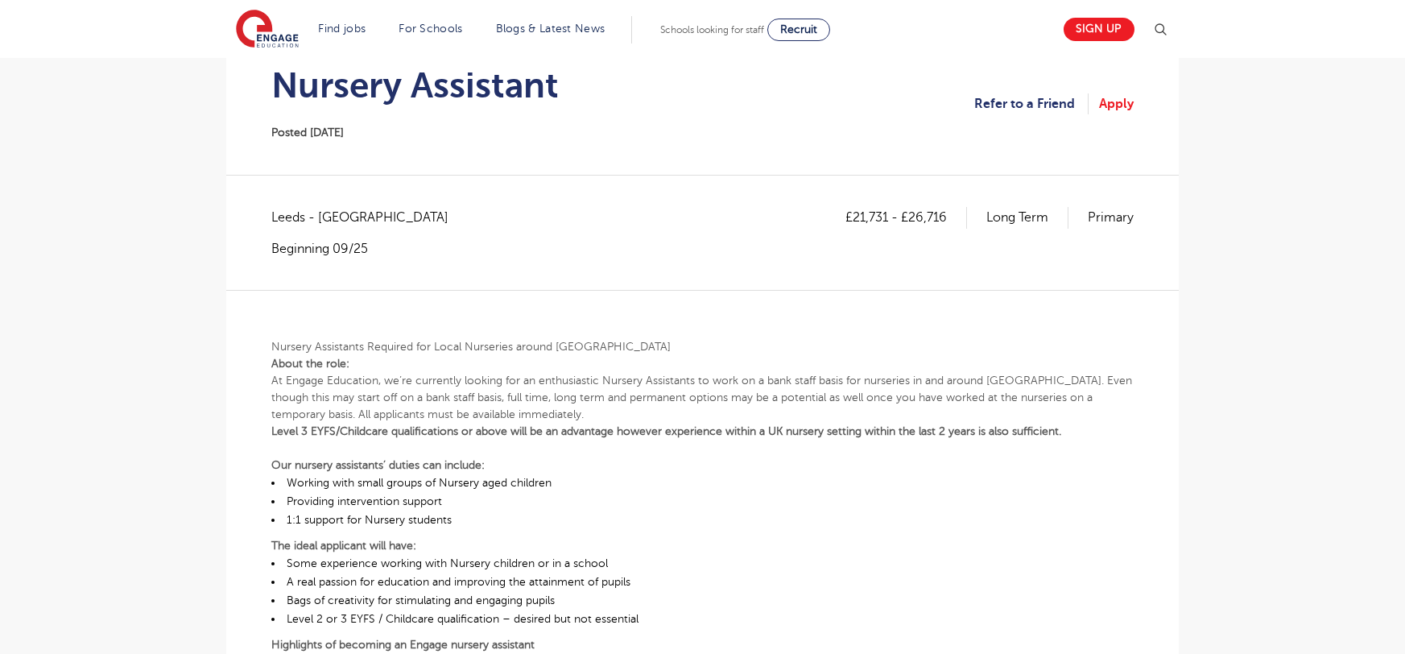
scroll to position [311, 0]
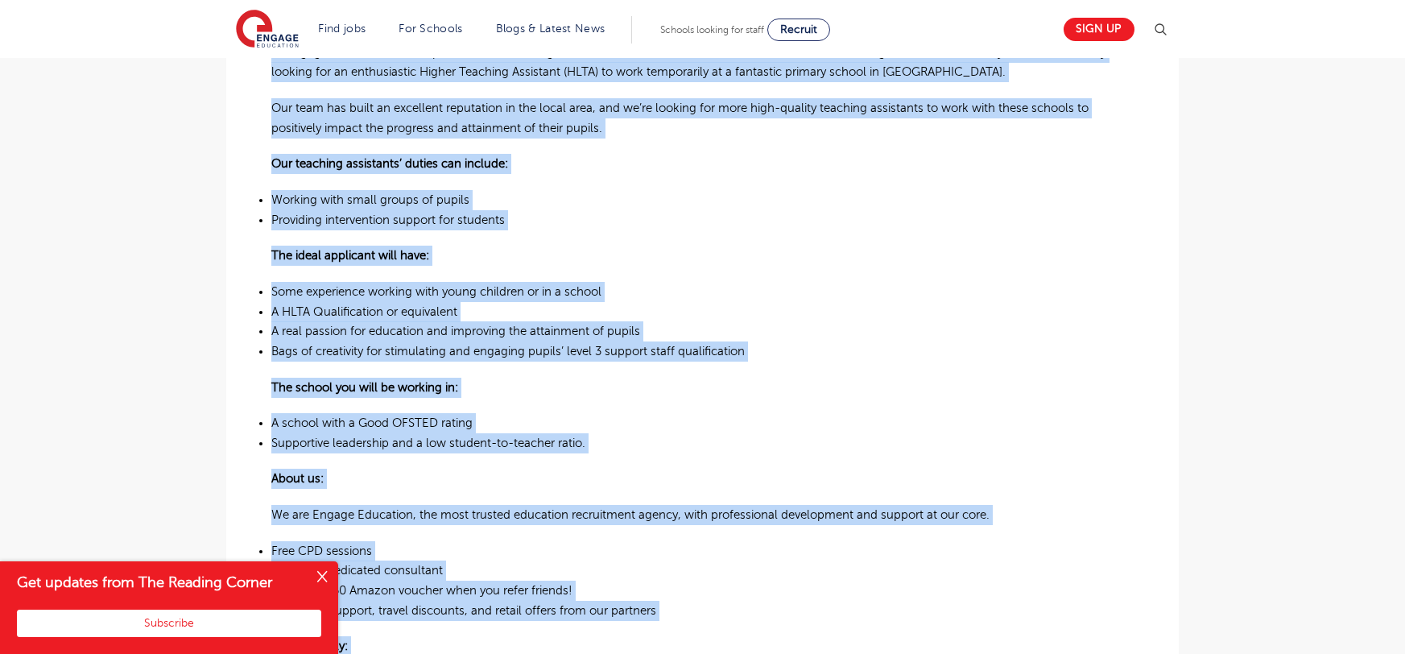
scroll to position [382, 0]
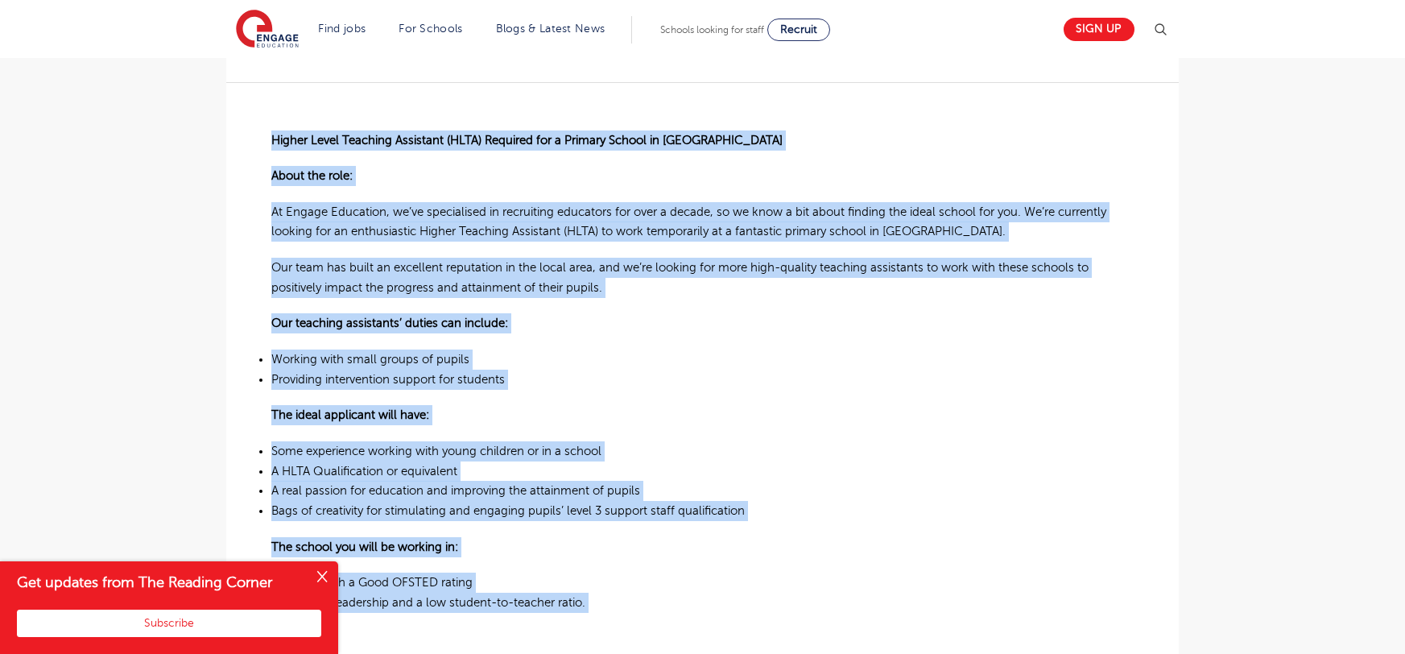
drag, startPoint x: 350, startPoint y: 460, endPoint x: 268, endPoint y: 138, distance: 331.6
click at [268, 138] on div "£21,731 - £26,716 Long Term Primary Leeds - Leeds Beginning 09/25 Higher Level …" at bounding box center [702, 545] width 927 height 1092
copy div "Higher Level Teaching Assistant (HLTA) Required for a Primary School in Leeds A…"
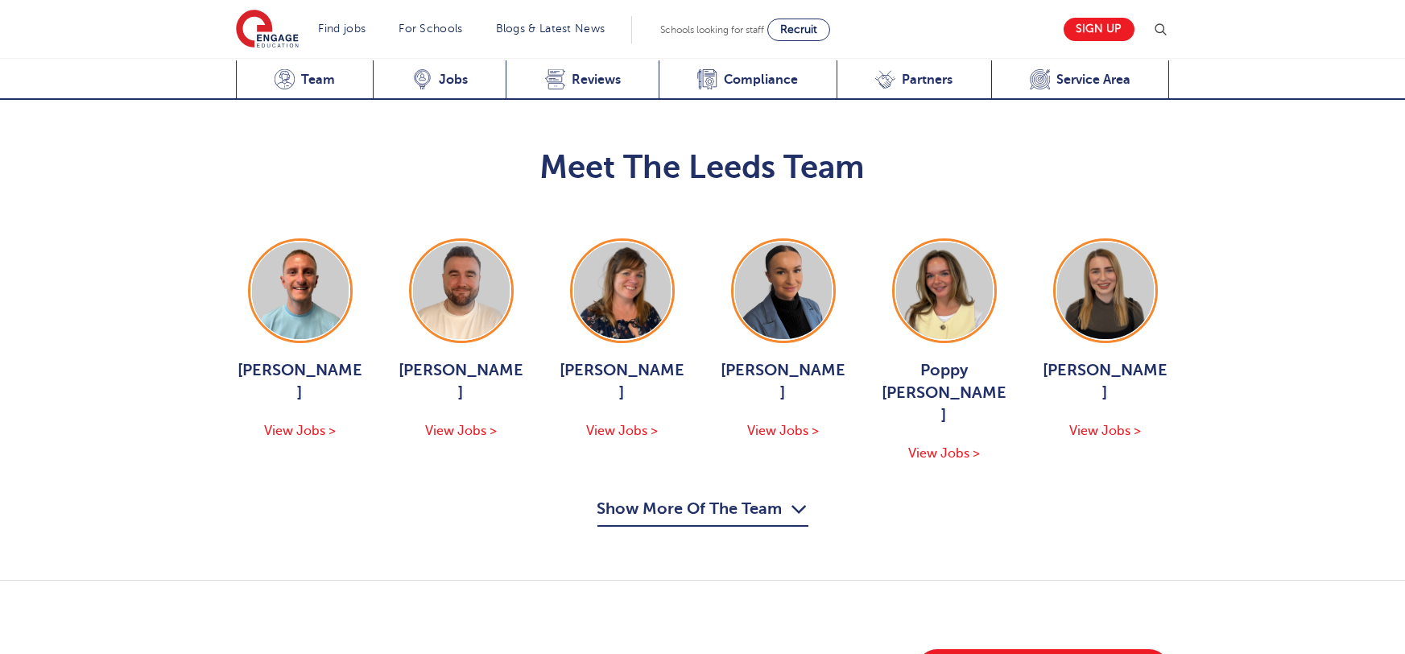
scroll to position [1772, 0]
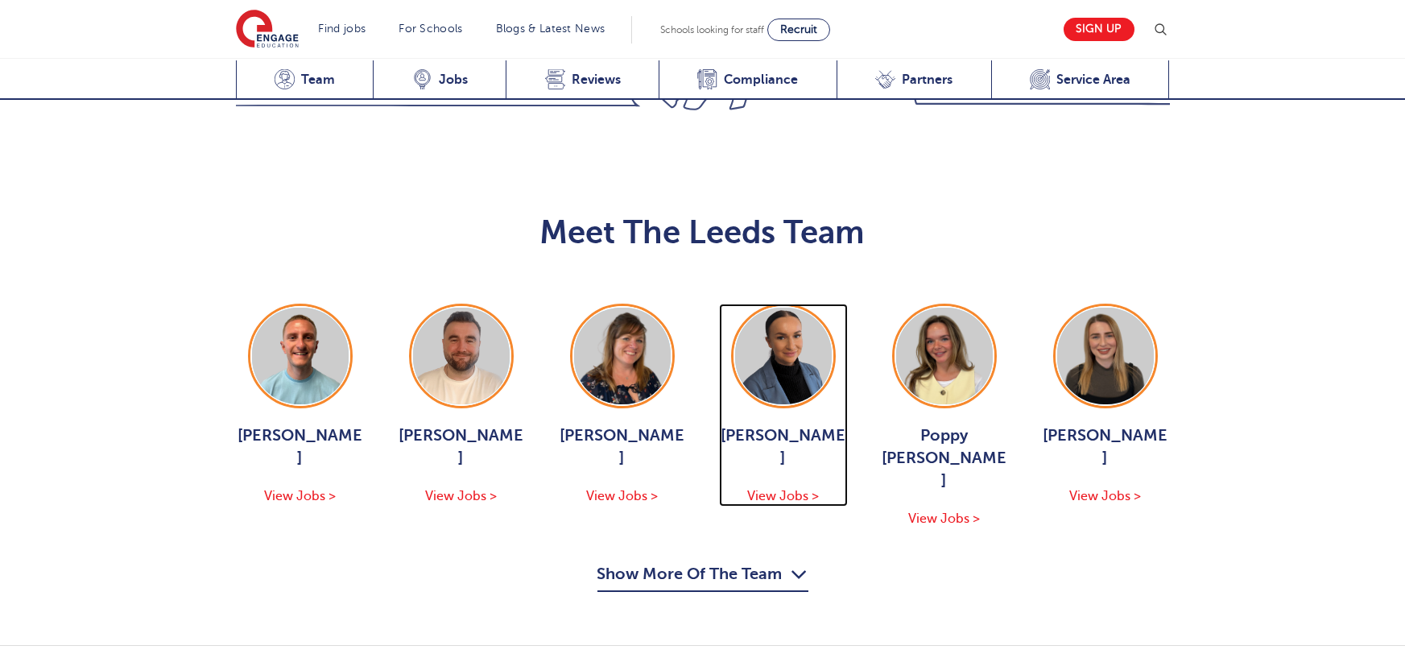
click at [776, 424] on span "[PERSON_NAME]" at bounding box center [783, 446] width 129 height 45
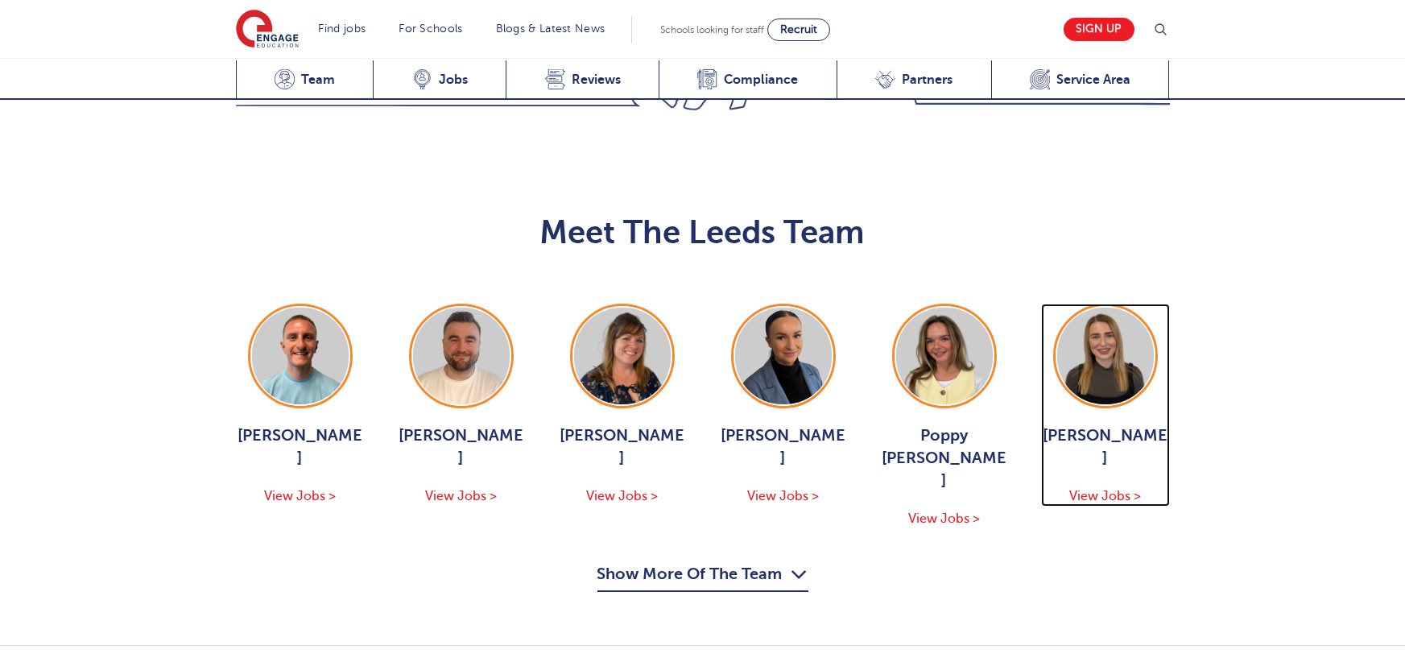
click at [1109, 424] on span "[PERSON_NAME]" at bounding box center [1105, 446] width 129 height 45
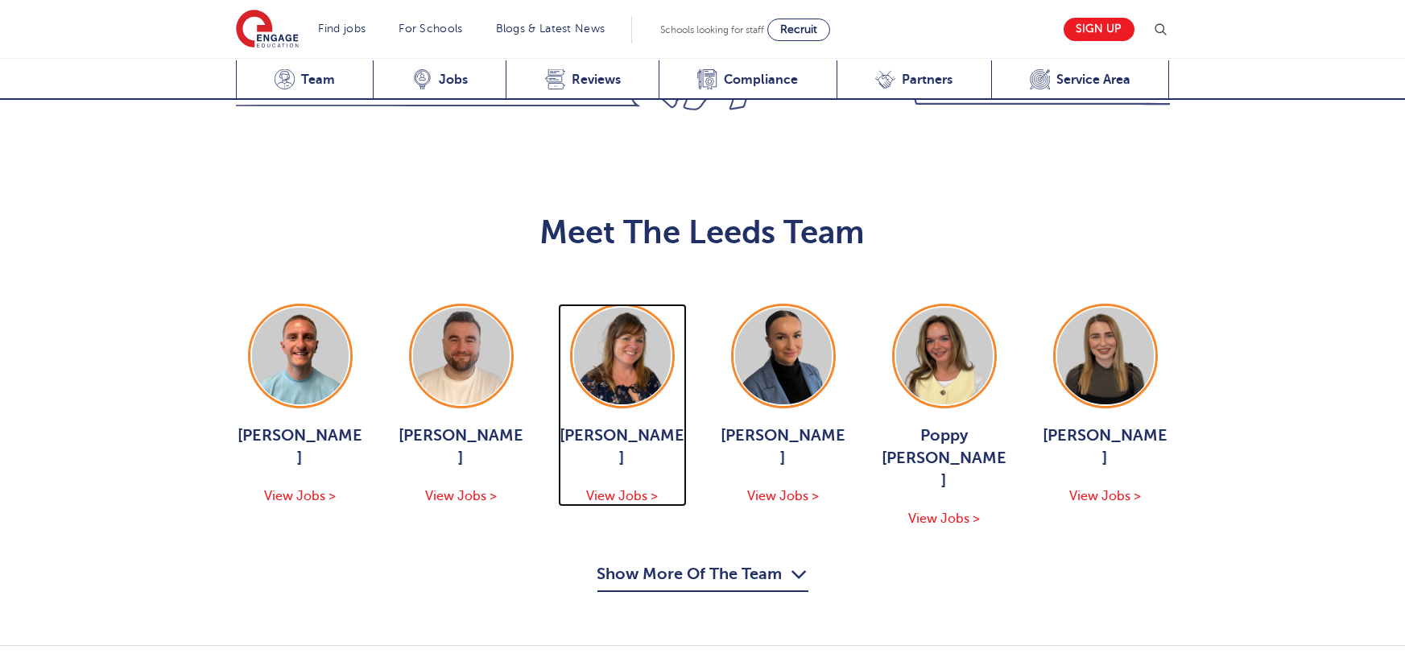
click at [620, 424] on div "[PERSON_NAME] View Jobs >" at bounding box center [622, 465] width 129 height 82
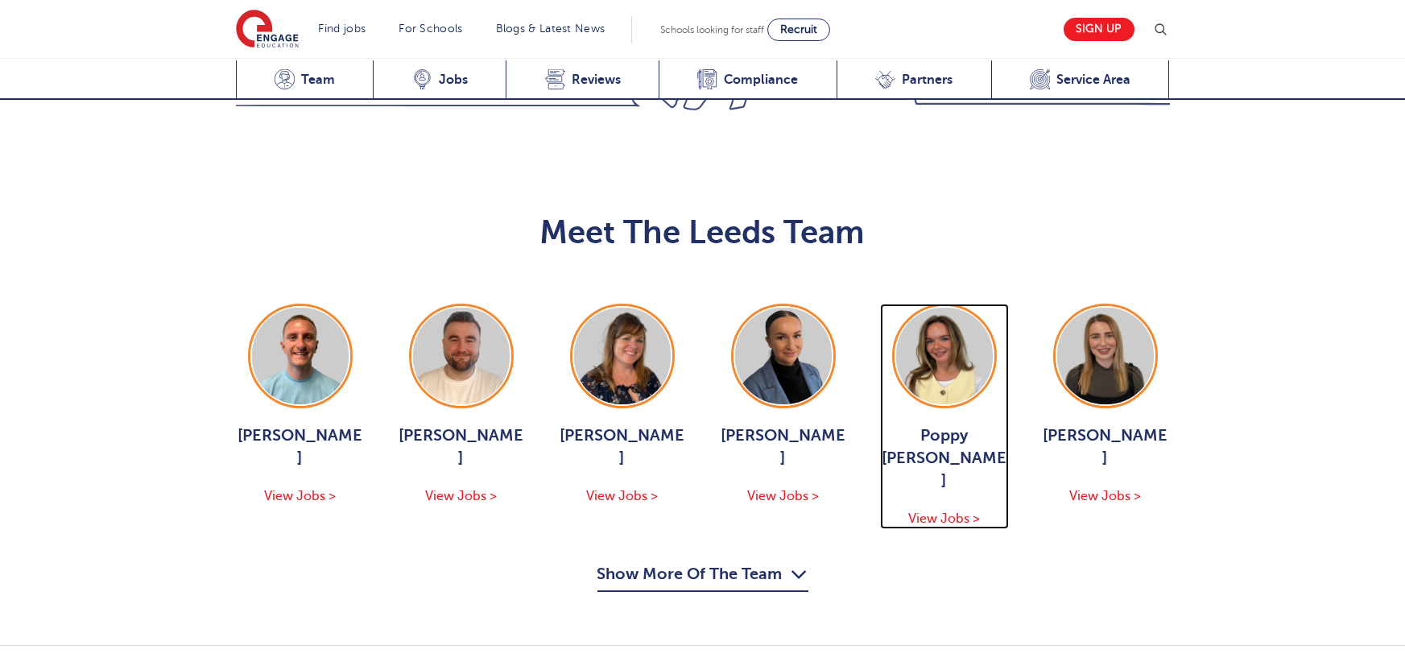
click at [915, 424] on div "Poppy [PERSON_NAME] View Jobs >" at bounding box center [944, 476] width 129 height 105
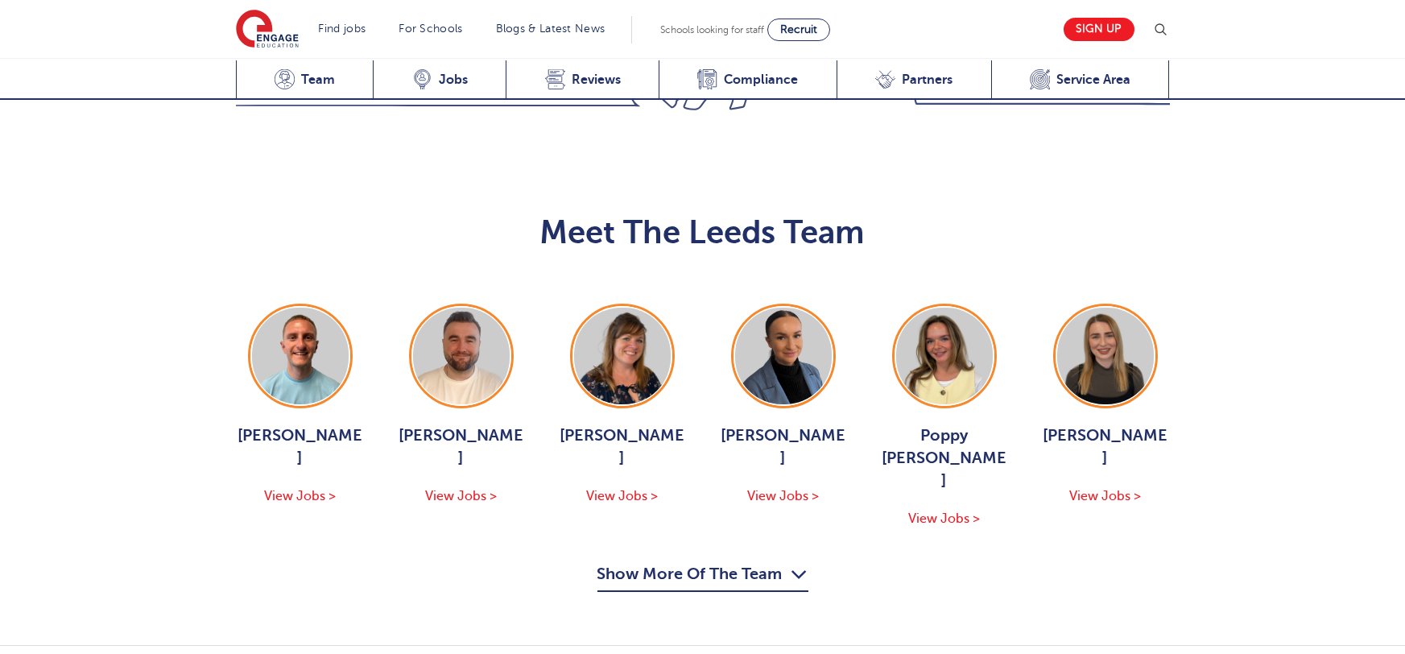
click at [718, 561] on button "Show More Of The Team" at bounding box center [702, 576] width 211 height 31
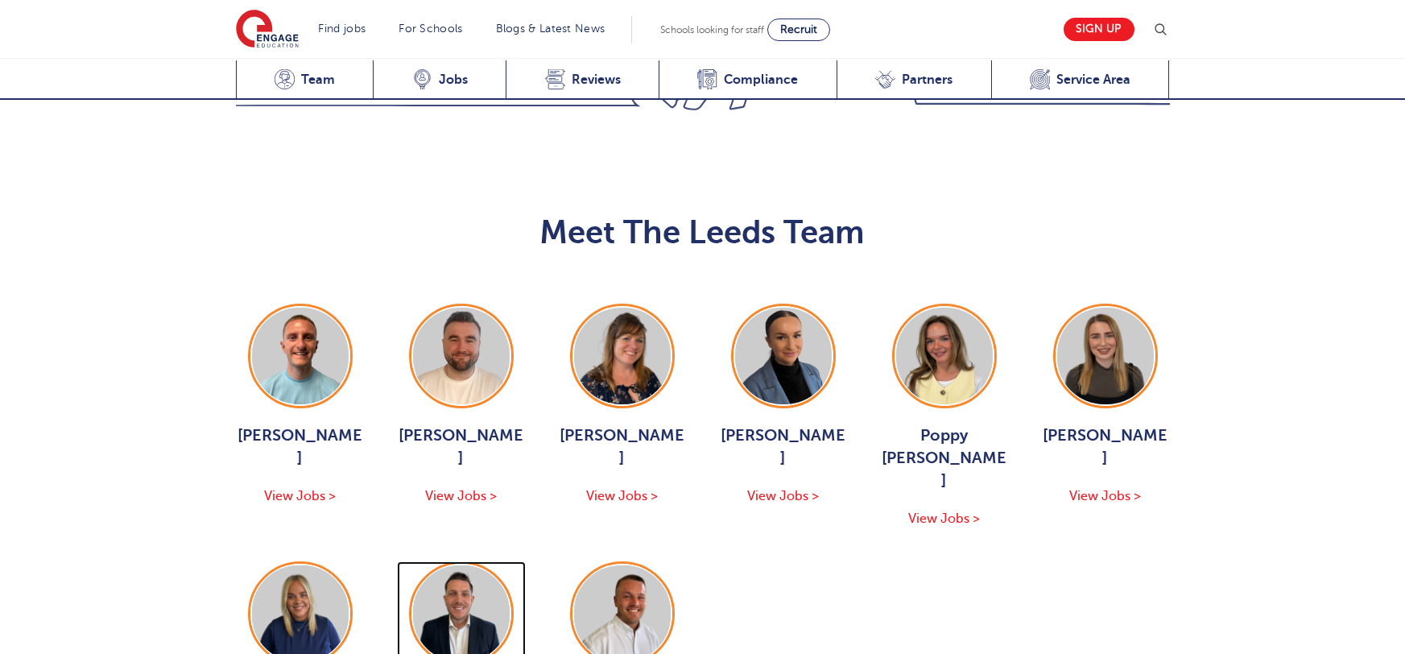
click at [440, 565] on img at bounding box center [461, 613] width 97 height 97
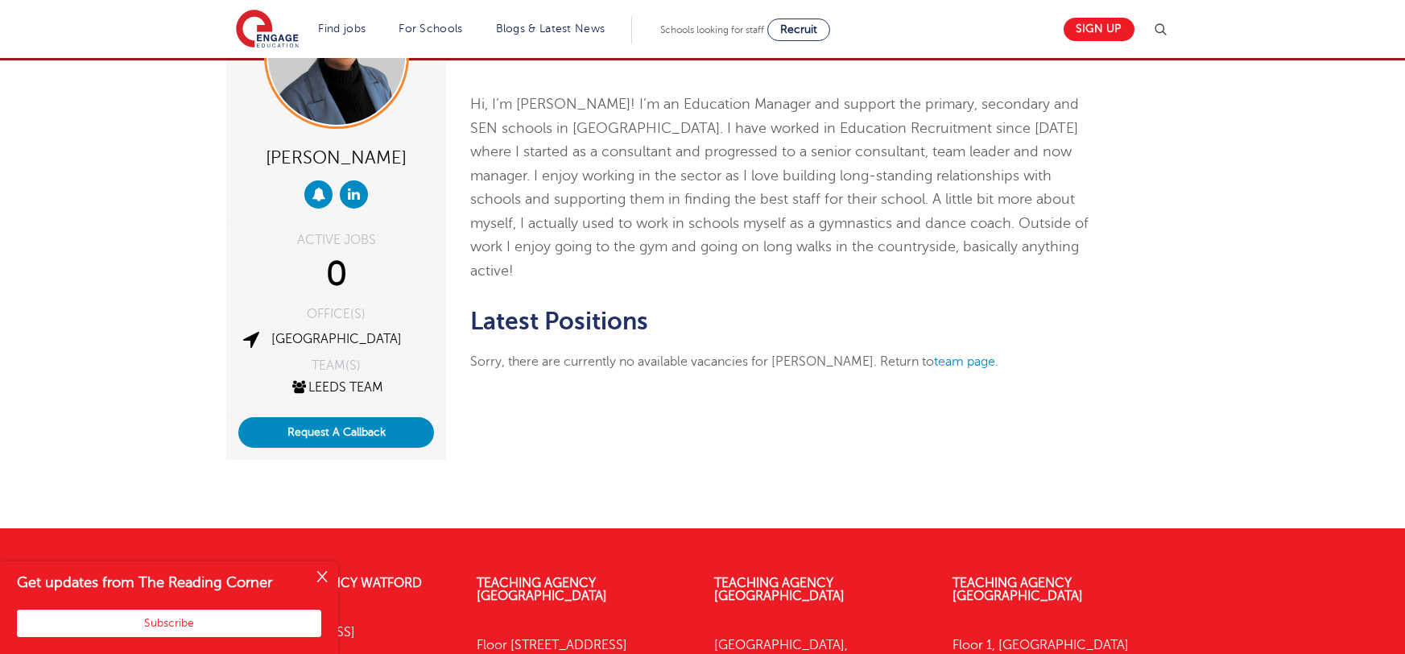
scroll to position [185, 0]
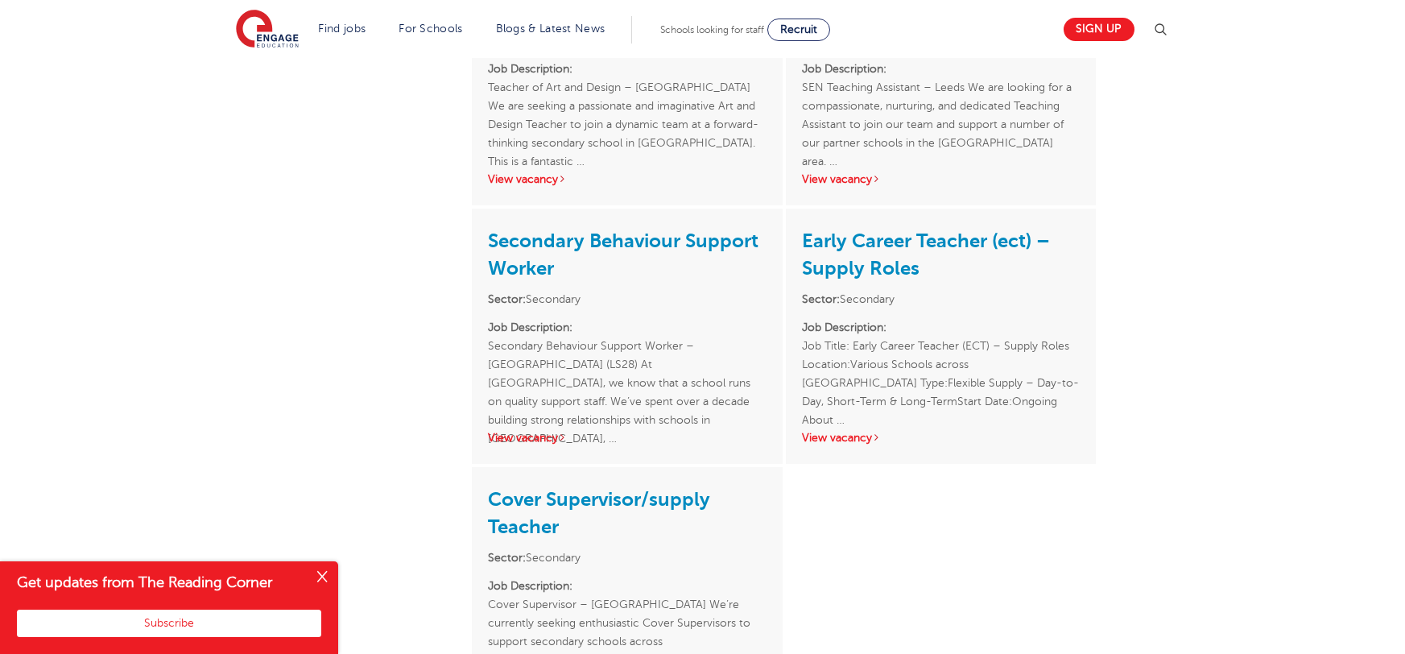
scroll to position [1927, 0]
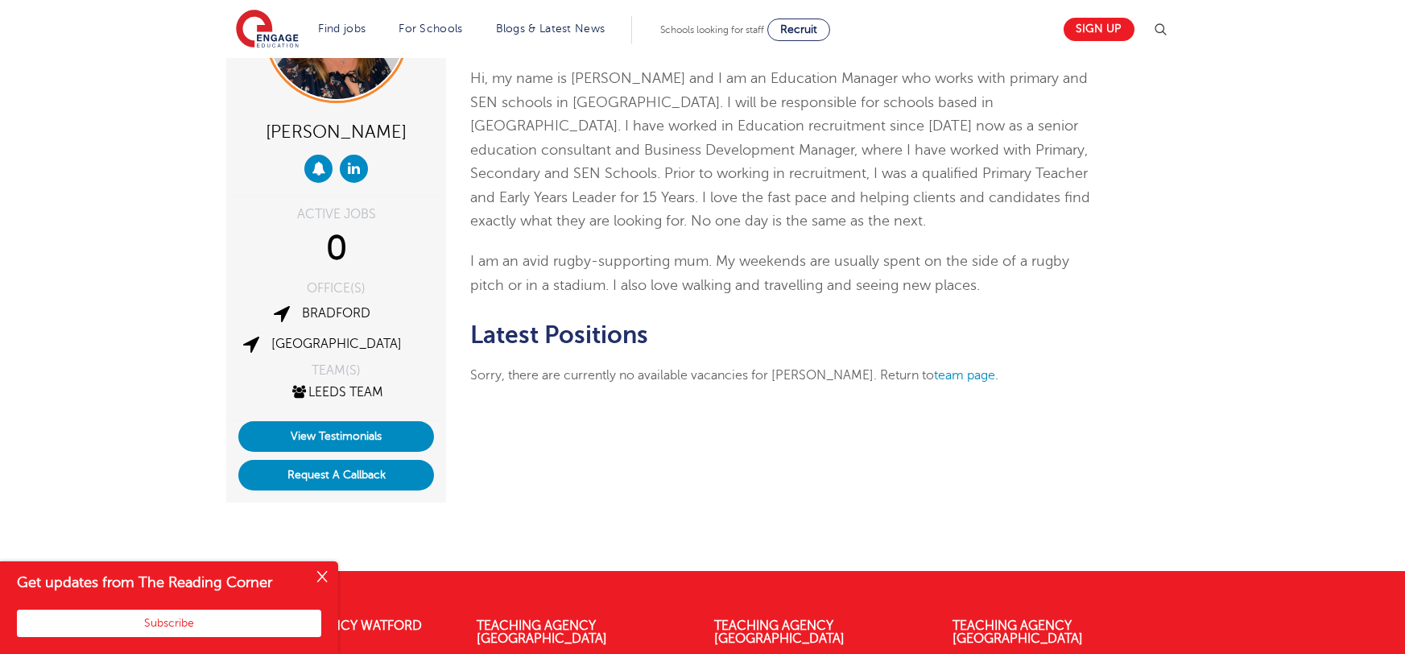
scroll to position [328, 0]
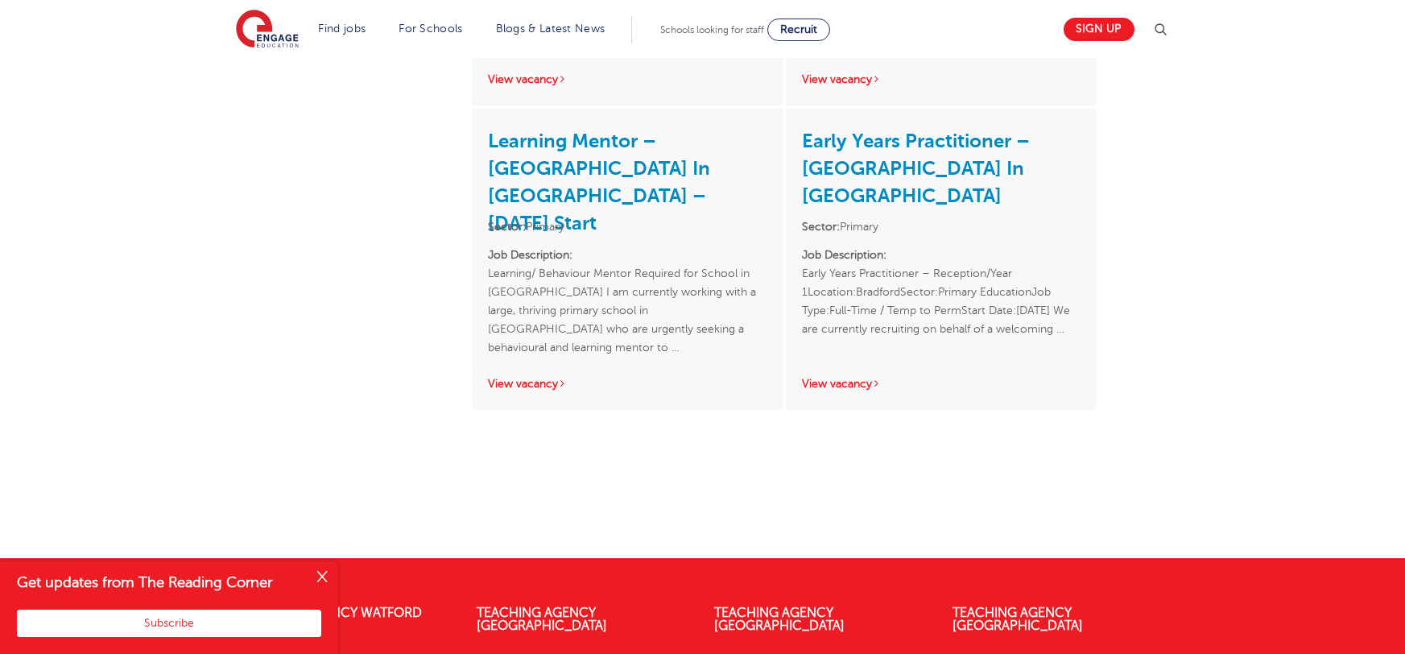
scroll to position [1089, 0]
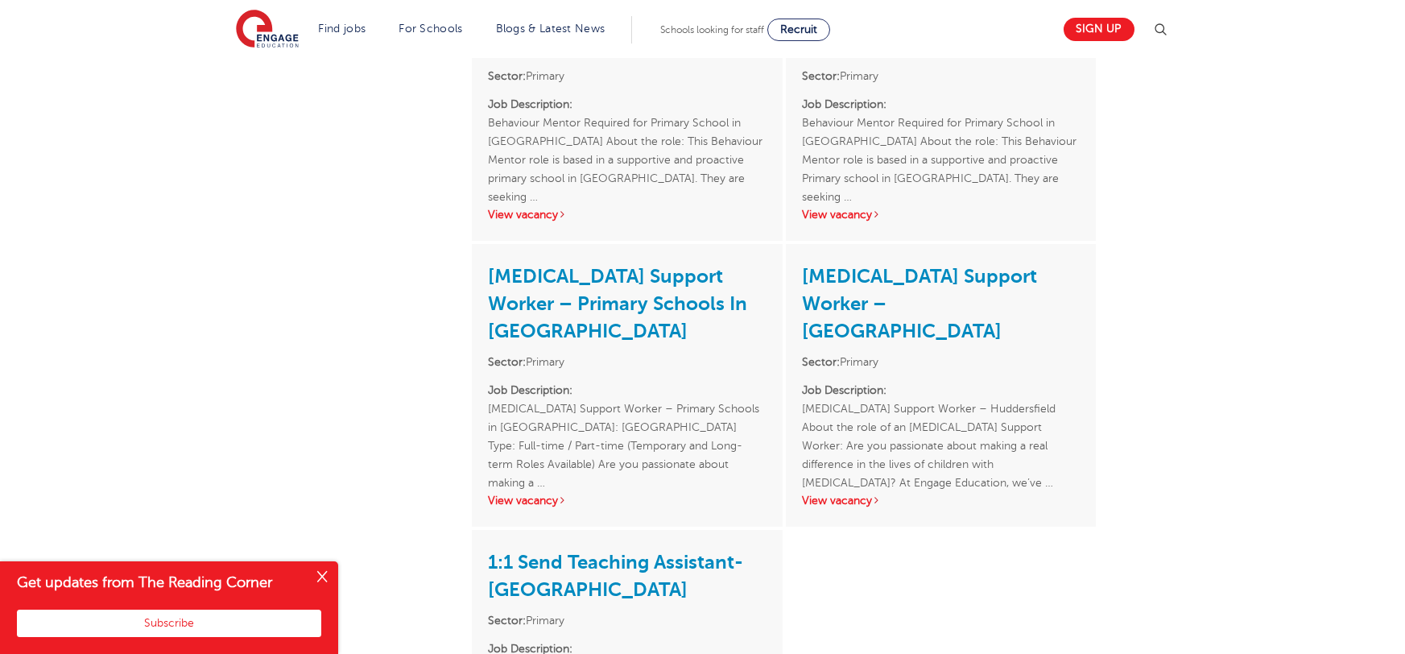
scroll to position [1439, 0]
